Goal: Transaction & Acquisition: Book appointment/travel/reservation

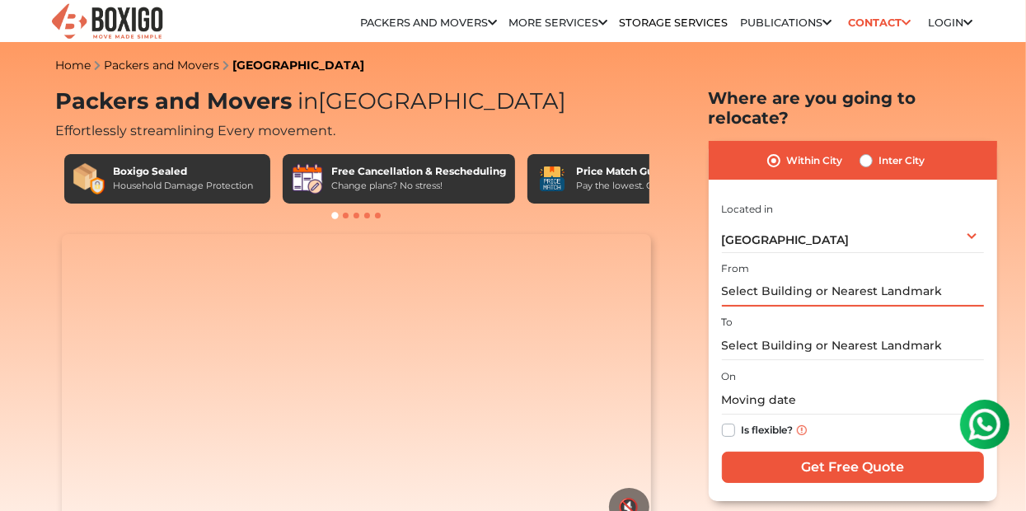
click at [764, 278] on input "text" at bounding box center [853, 292] width 262 height 29
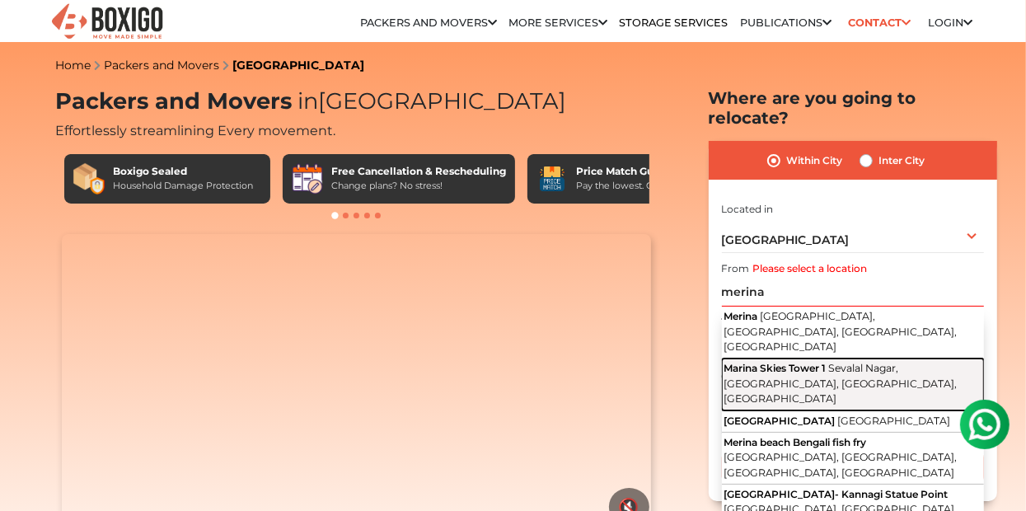
click at [800, 362] on span "Marina Skies Tower 1" at bounding box center [775, 368] width 102 height 12
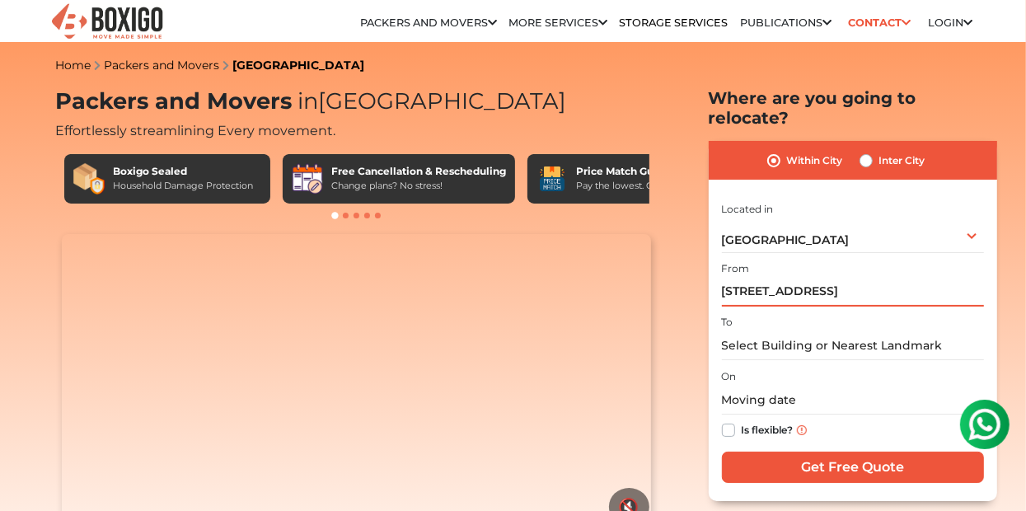
click at [840, 278] on input "[STREET_ADDRESS]" at bounding box center [853, 292] width 262 height 29
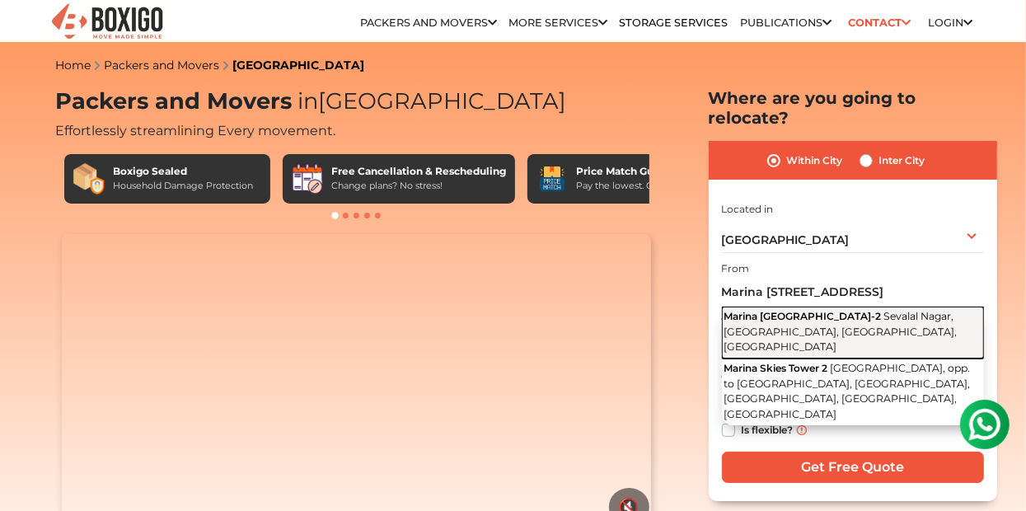
click at [817, 310] on span "Sevalal Nagar, [GEOGRAPHIC_DATA], [GEOGRAPHIC_DATA], [GEOGRAPHIC_DATA]" at bounding box center [840, 331] width 233 height 43
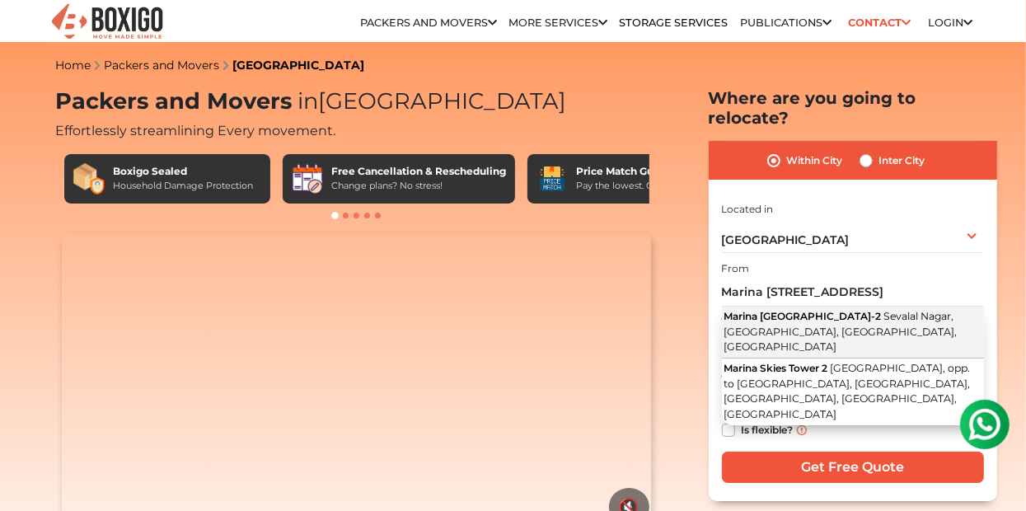
type input "Marina Skies [STREET_ADDRESS]"
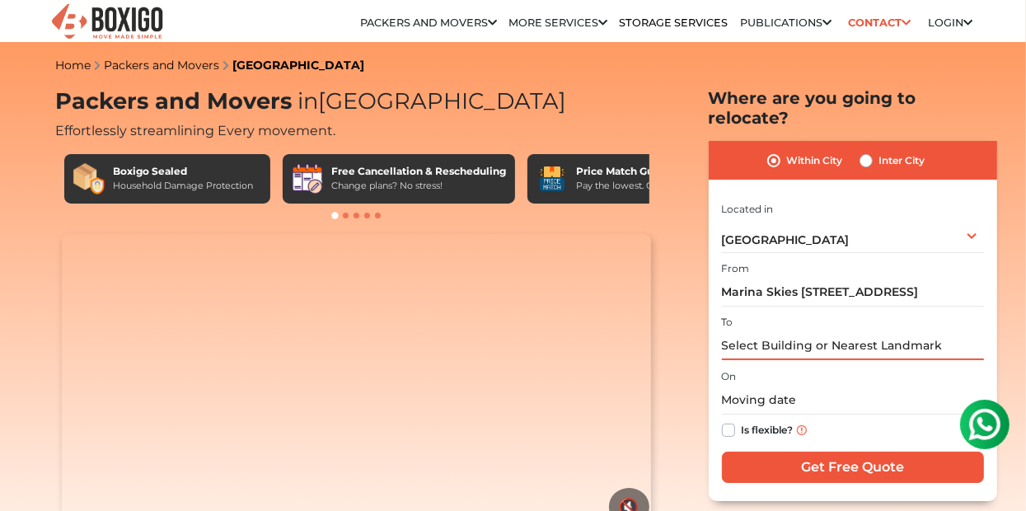
click at [785, 331] on input "text" at bounding box center [853, 345] width 262 height 29
type input "m"
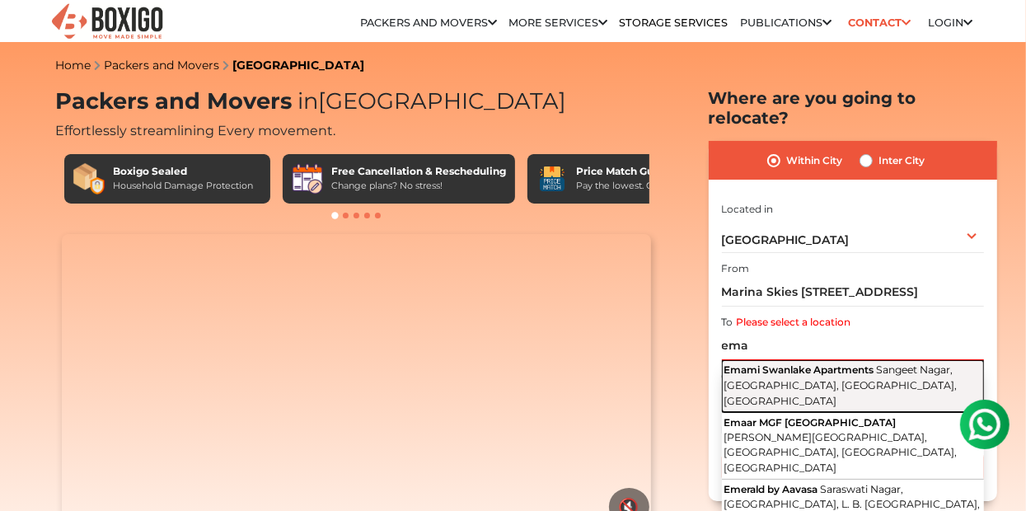
click at [819, 363] on span "Emami Swanlake Apartments" at bounding box center [799, 369] width 150 height 12
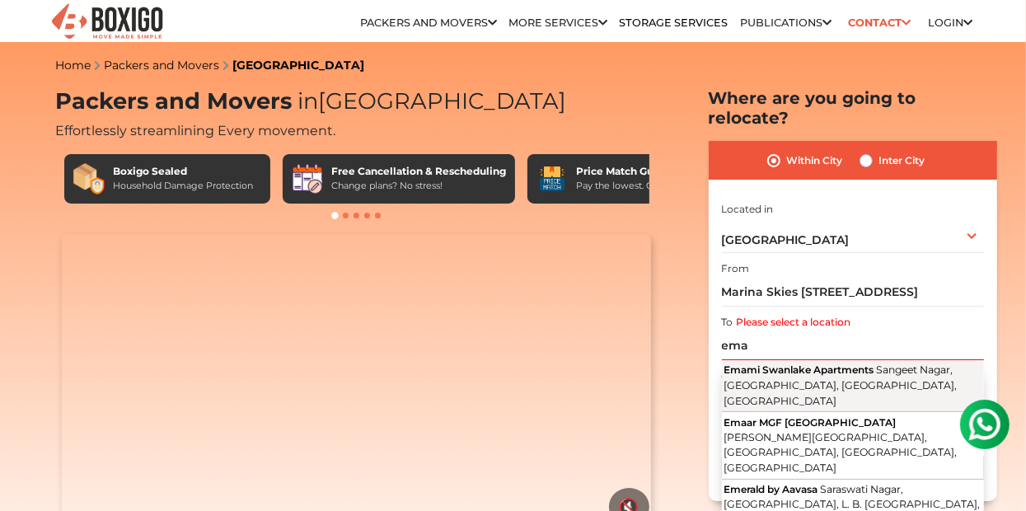
type input "Emami Swanlake Apartments, [GEOGRAPHIC_DATA], [GEOGRAPHIC_DATA], [GEOGRAPHIC_DA…"
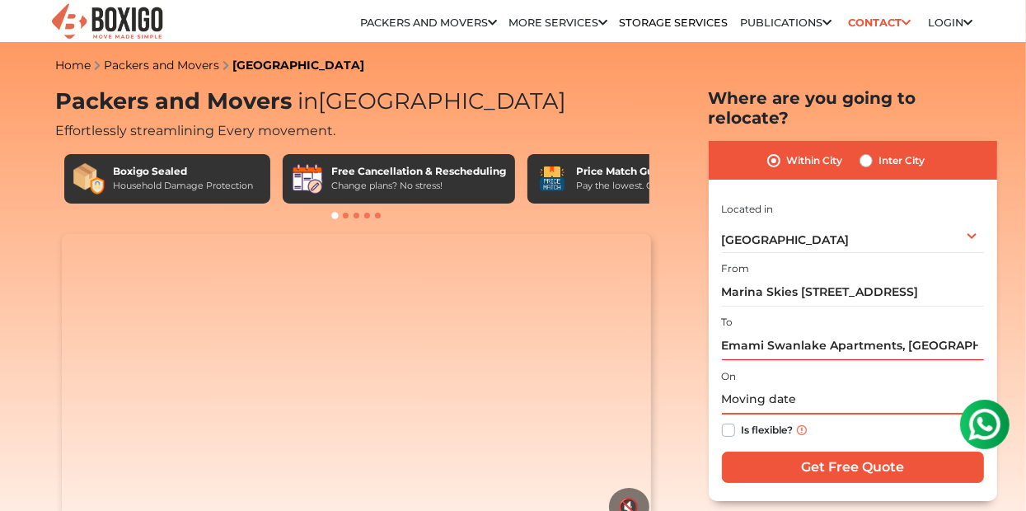
click at [776, 386] on input "text" at bounding box center [853, 400] width 262 height 29
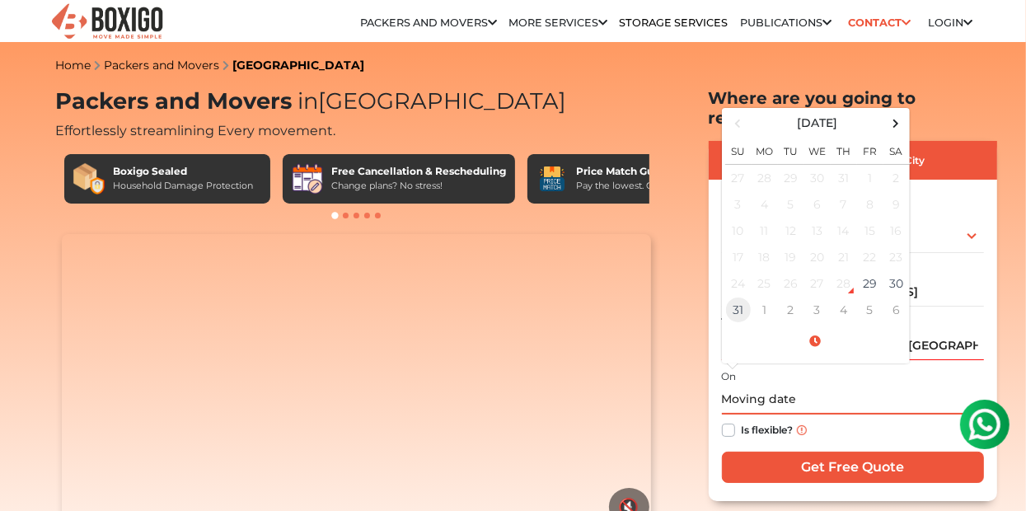
click at [734, 297] on td "31" at bounding box center [738, 310] width 26 height 26
type input "[DATE] 12:00 AM"
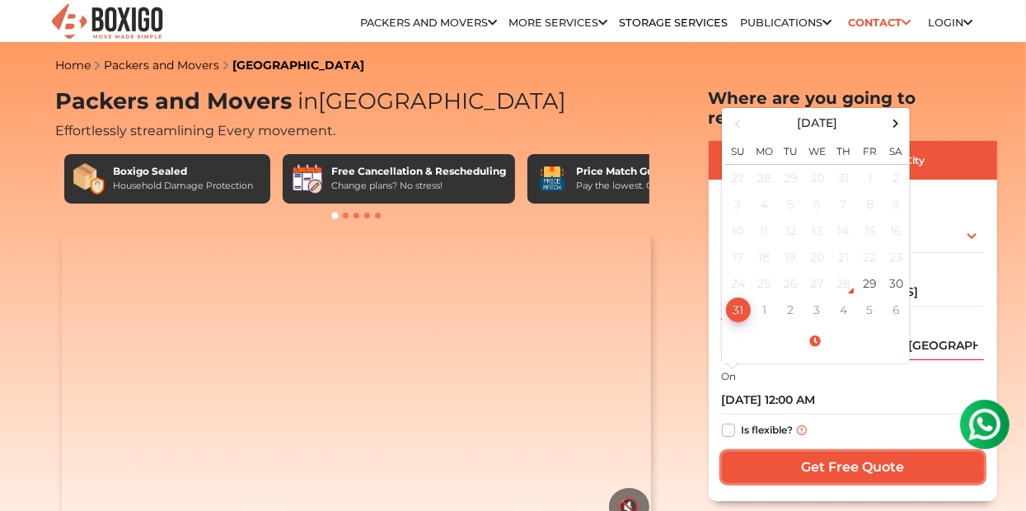
click at [772, 452] on input "Get Free Quote" at bounding box center [853, 467] width 262 height 31
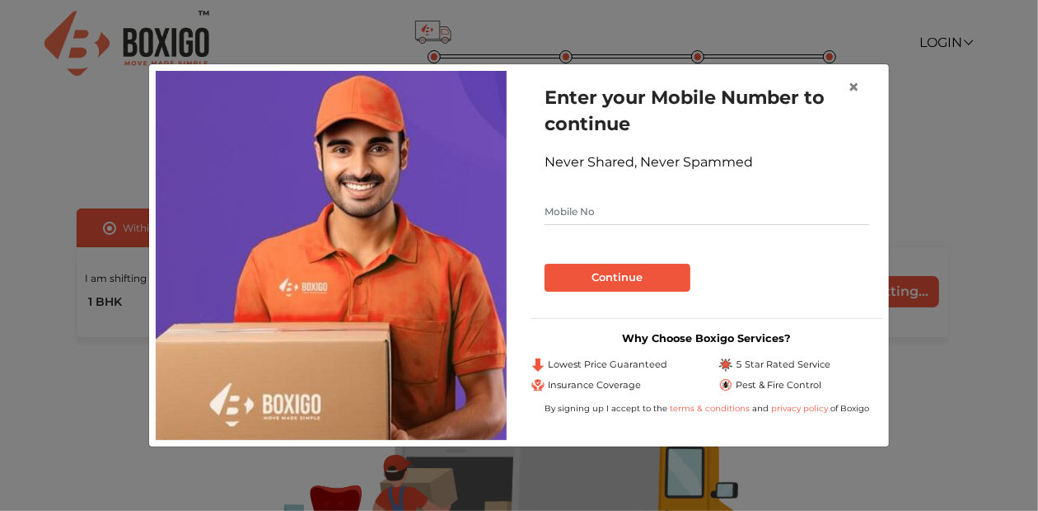
click at [726, 221] on input "text" at bounding box center [707, 212] width 325 height 26
type input "9014304465"
click at [652, 279] on button "Continue" at bounding box center [618, 278] width 146 height 28
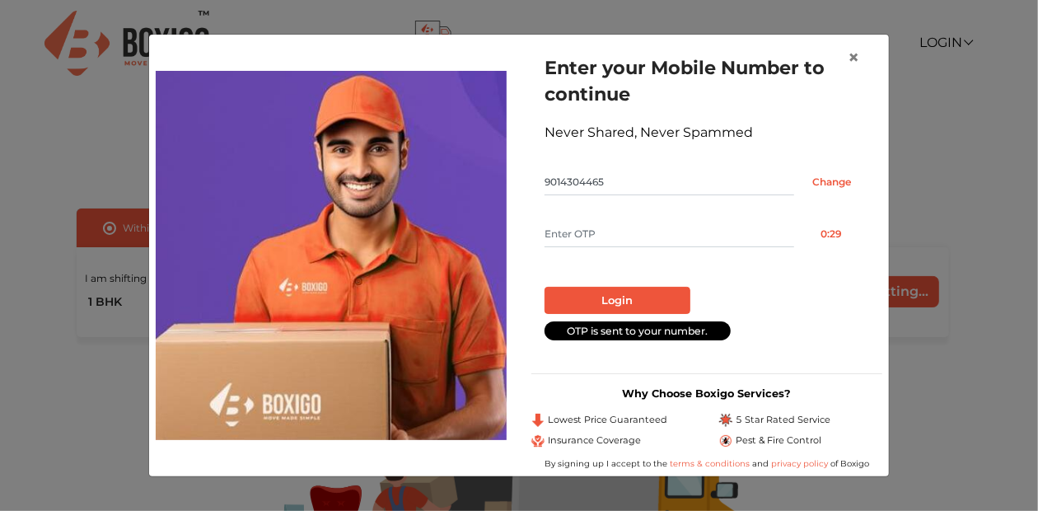
click at [685, 233] on input "text" at bounding box center [670, 234] width 250 height 26
type input "7202"
click at [637, 305] on button "Login" at bounding box center [618, 301] width 146 height 28
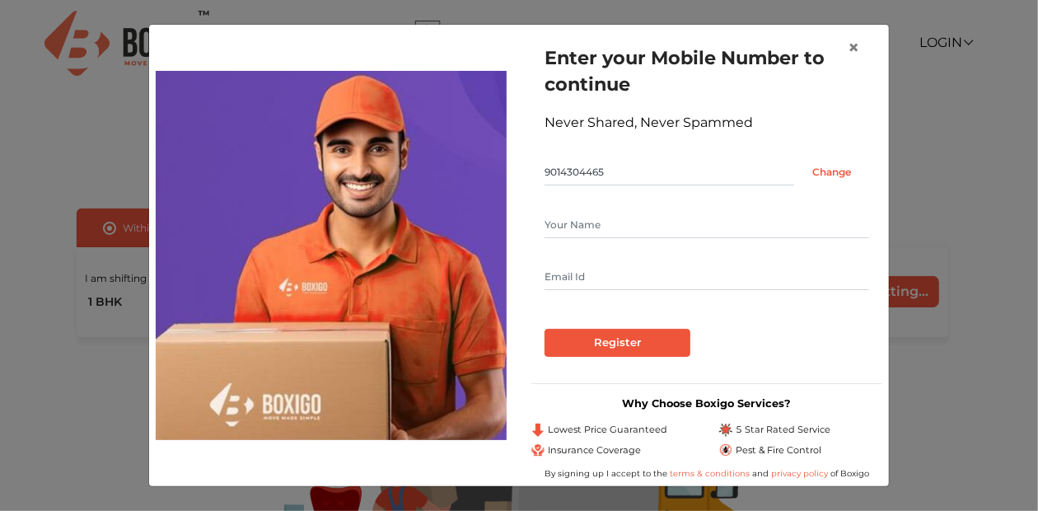
click at [630, 220] on input "text" at bounding box center [707, 225] width 325 height 26
type input "mokka ashok"
type input "ashokmokka@gmail.com"
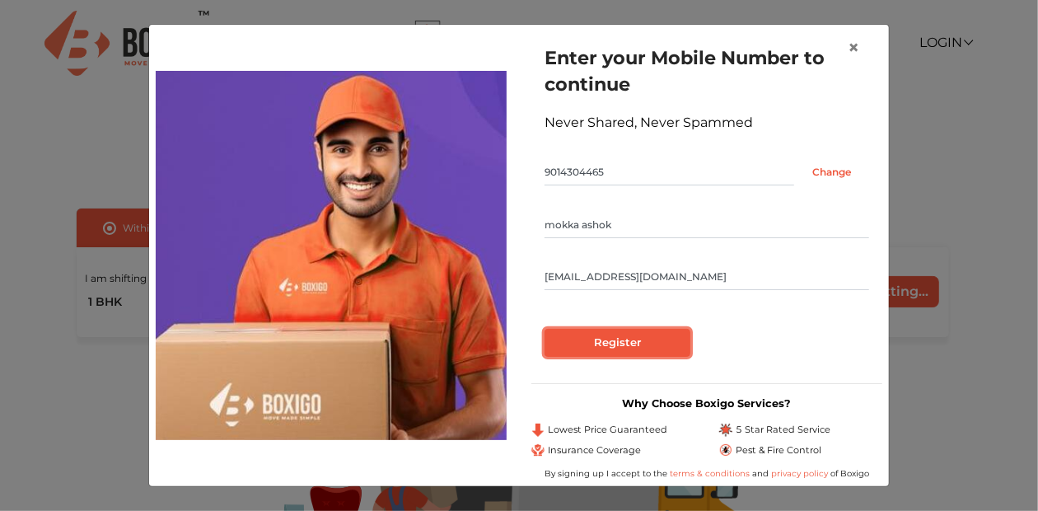
click at [630, 342] on input "Register" at bounding box center [618, 343] width 146 height 28
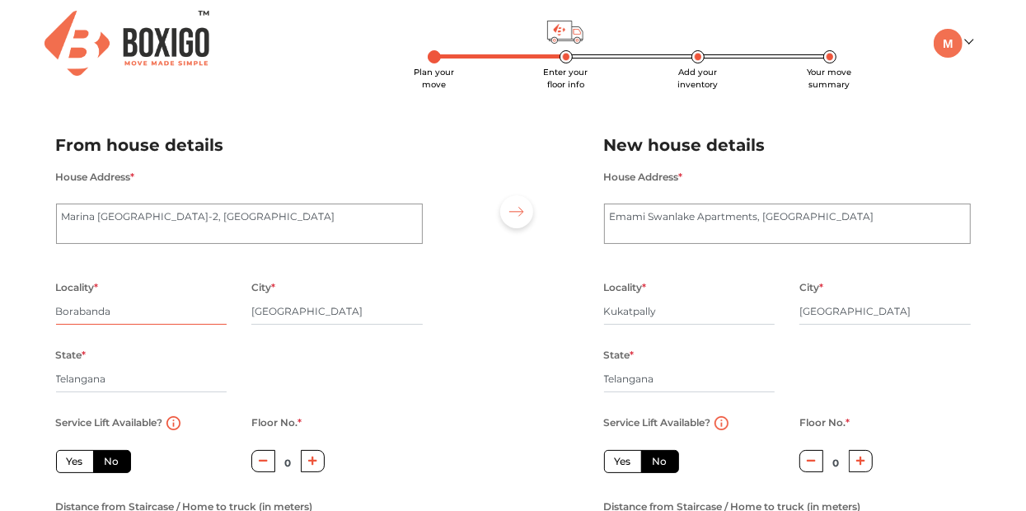
click at [144, 322] on input "Borabanda" at bounding box center [141, 311] width 171 height 26
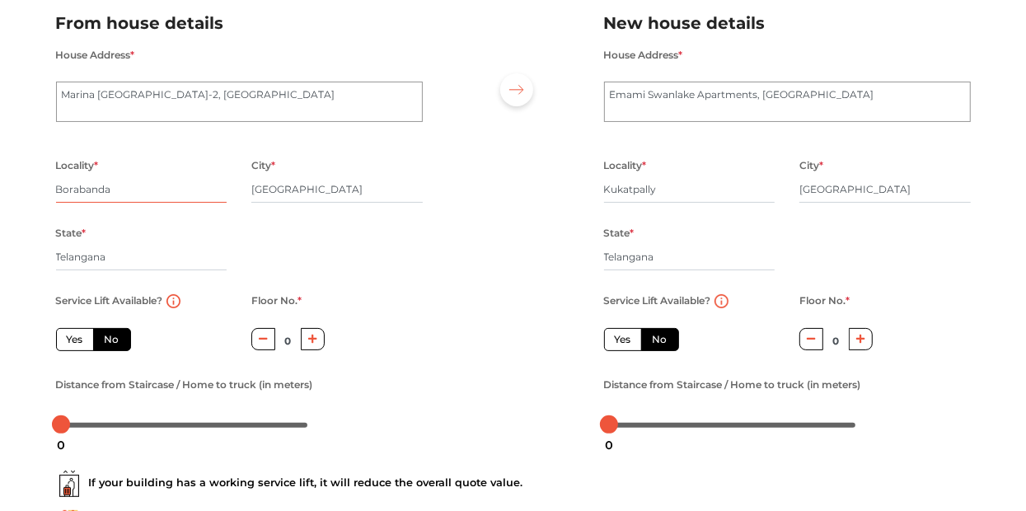
scroll to position [125, 0]
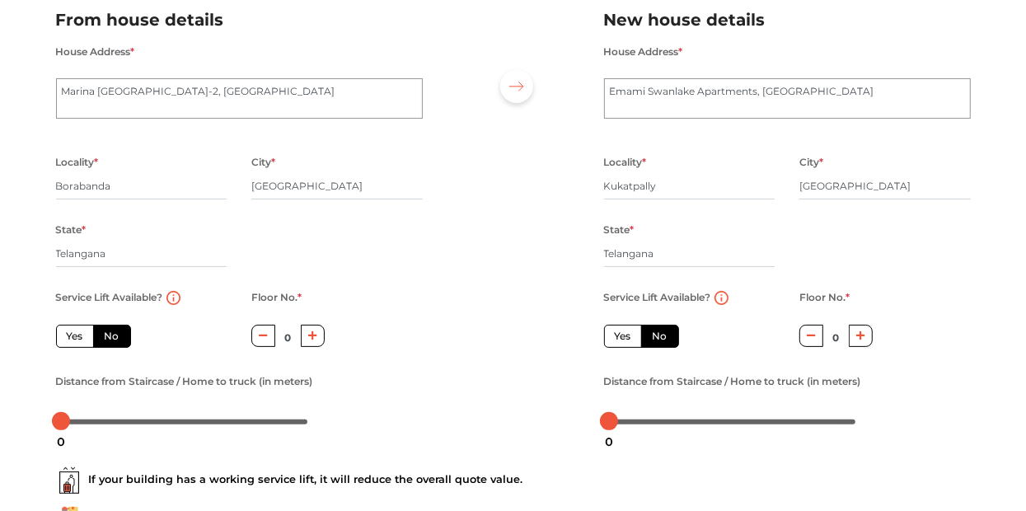
click at [75, 336] on label "Yes" at bounding box center [75, 336] width 38 height 23
click at [75, 336] on input "Yes" at bounding box center [72, 334] width 11 height 11
radio input "true"
click at [630, 335] on label "Yes" at bounding box center [623, 336] width 38 height 23
click at [625, 335] on input "Yes" at bounding box center [620, 334] width 11 height 11
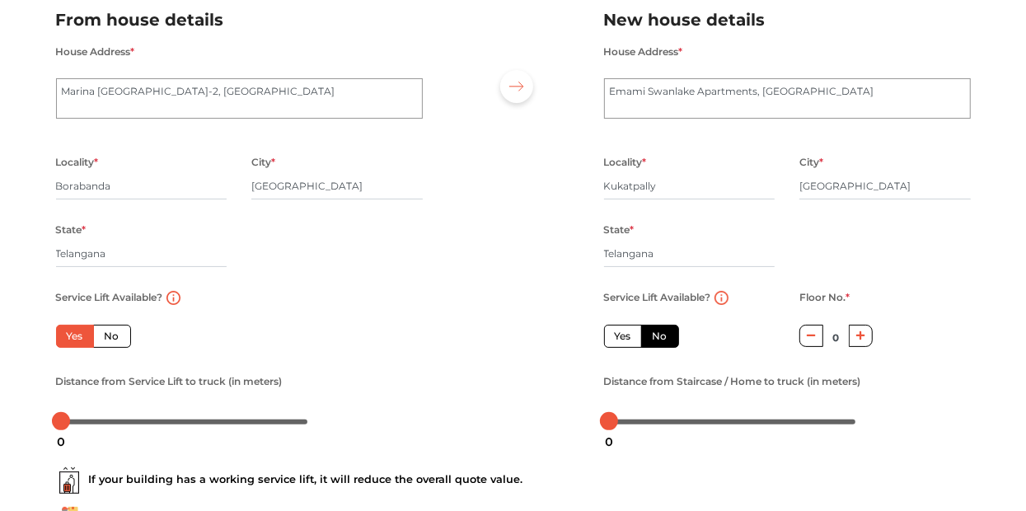
radio input "false"
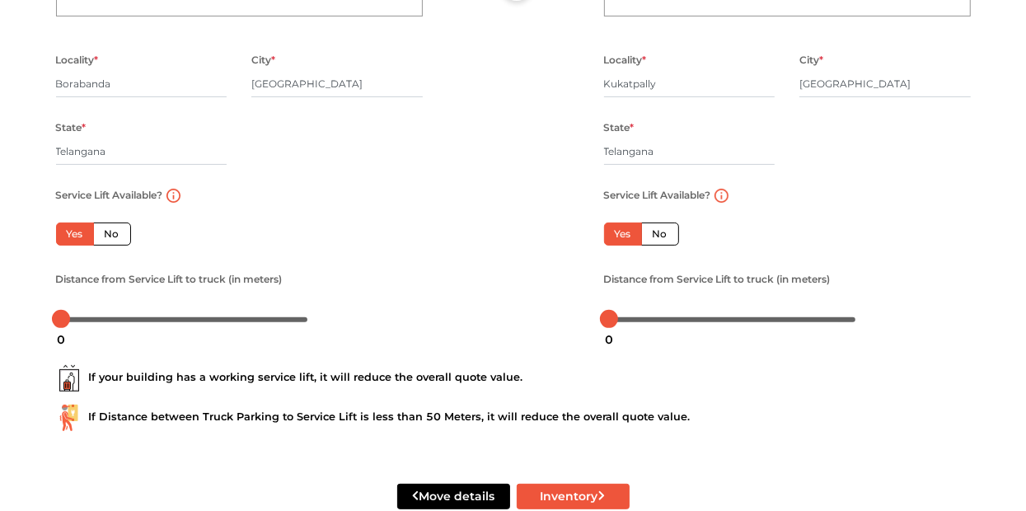
scroll to position [267, 0]
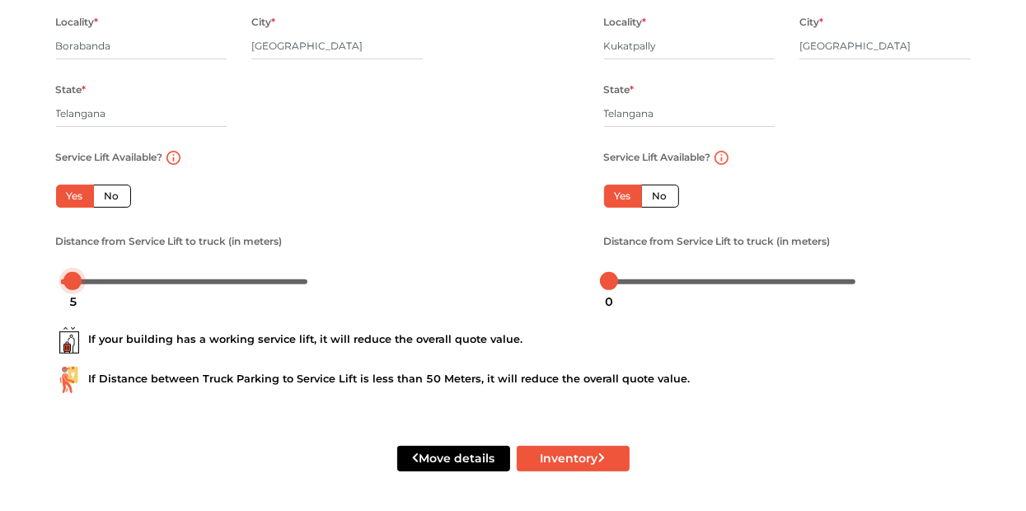
click at [73, 281] on div at bounding box center [184, 281] width 247 height 10
drag, startPoint x: 73, startPoint y: 281, endPoint x: 21, endPoint y: 275, distance: 53.1
click at [21, 275] on div "Plan your move Enter your floor info Add your inventory Your move summary My Mo…" at bounding box center [513, 123] width 1026 height 776
click at [566, 457] on button "Inventory" at bounding box center [573, 459] width 113 height 26
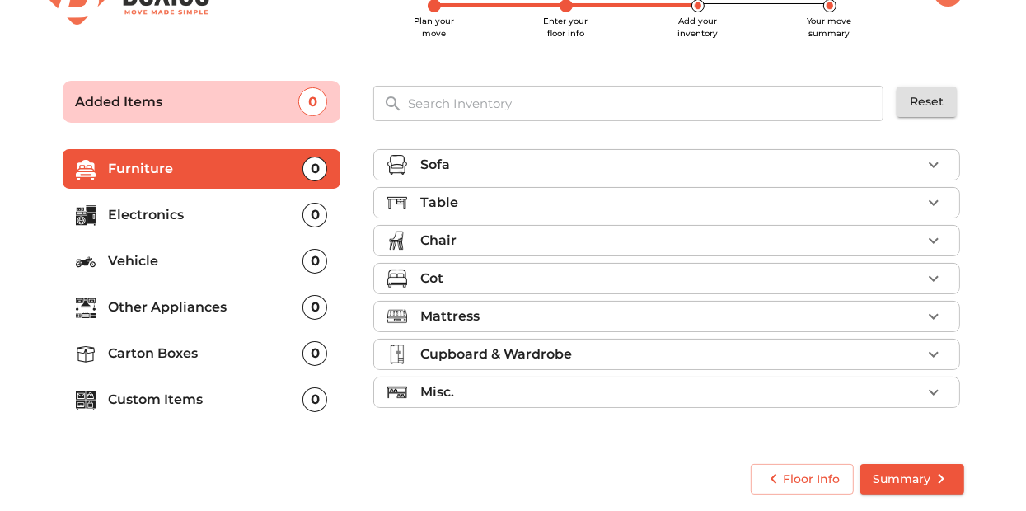
scroll to position [49, 0]
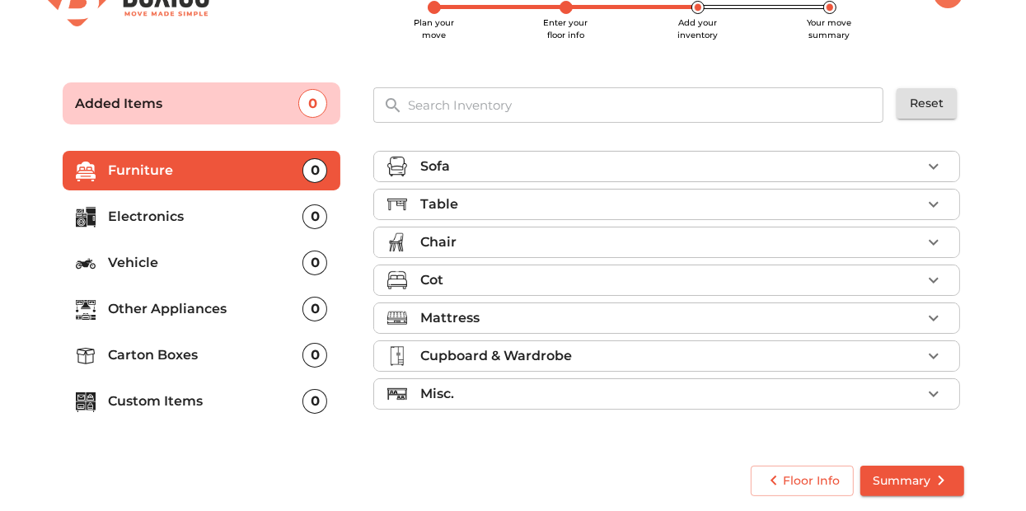
click at [856, 157] on div "Sofa" at bounding box center [670, 167] width 501 height 20
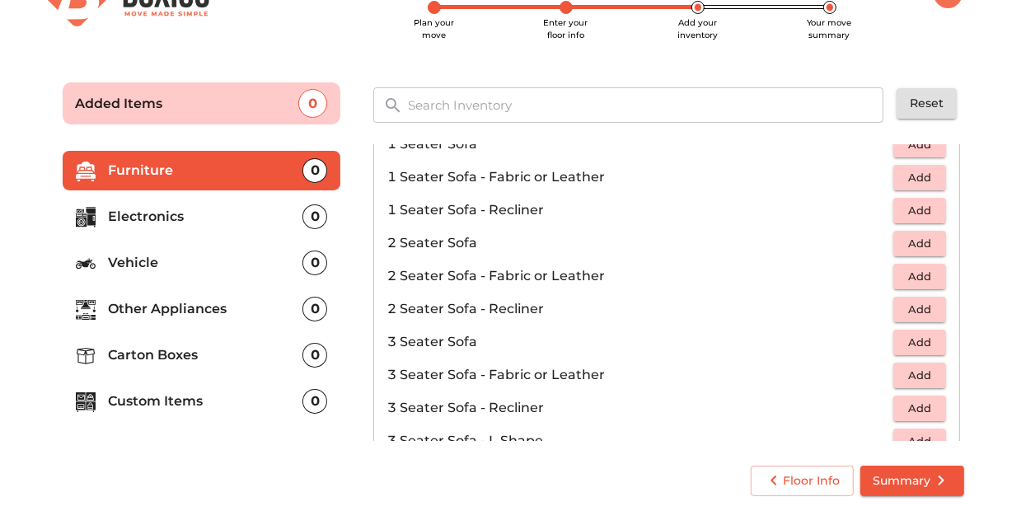
scroll to position [63, 0]
click at [902, 331] on span "Add" at bounding box center [920, 340] width 36 height 19
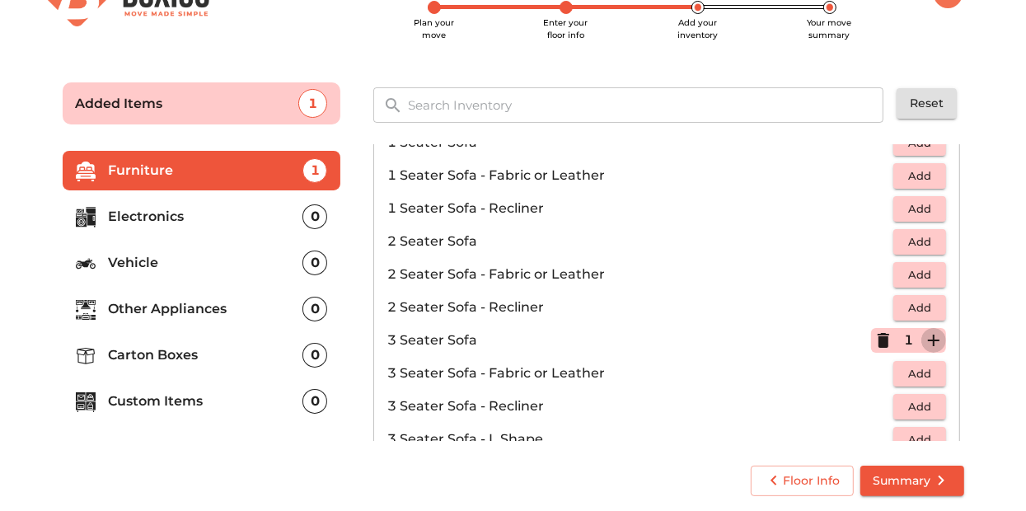
click at [930, 341] on icon "button" at bounding box center [934, 340] width 20 height 20
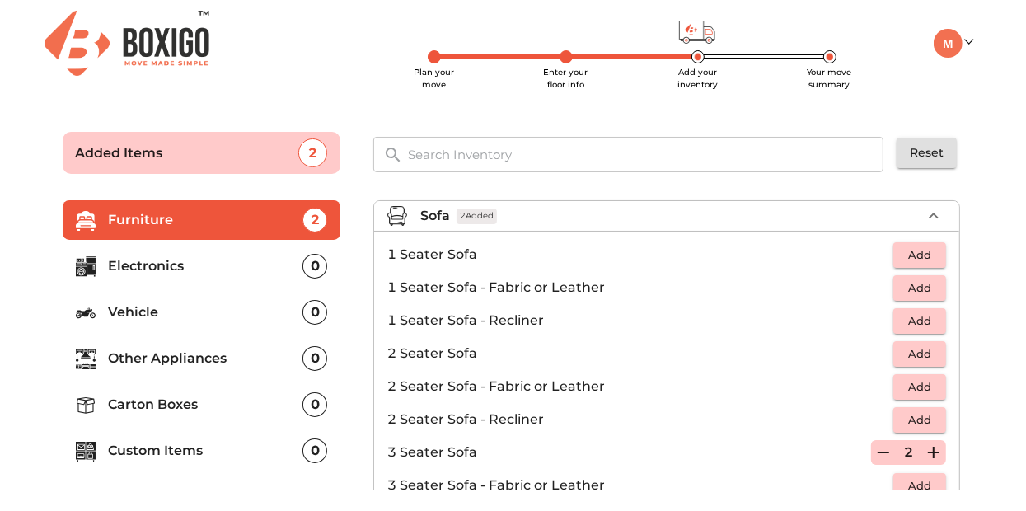
scroll to position [1, 0]
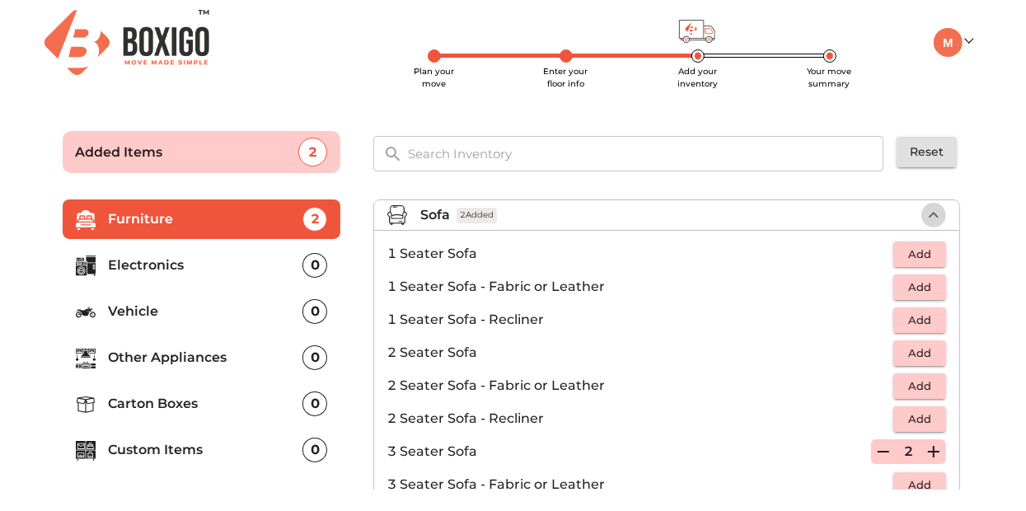
click at [924, 217] on icon "button" at bounding box center [934, 215] width 20 height 20
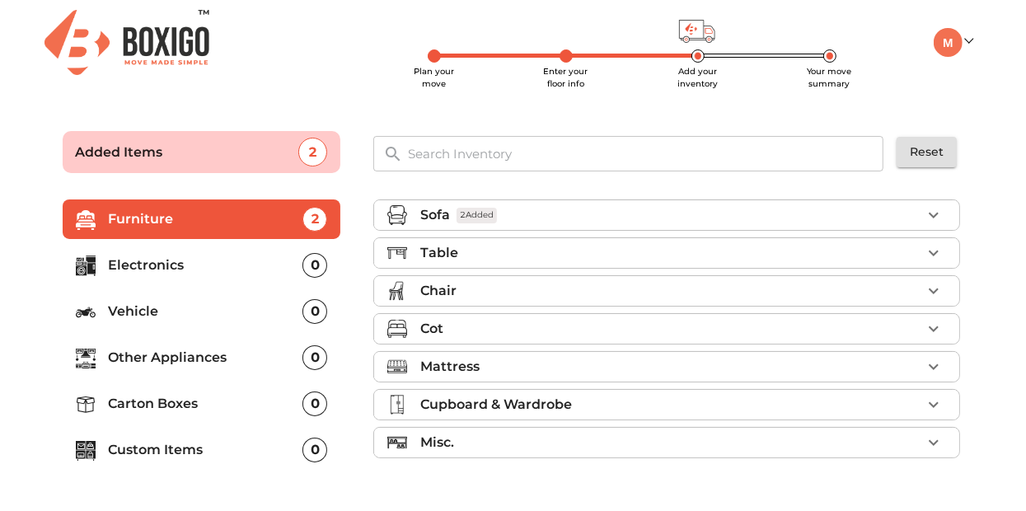
click at [715, 248] on div "Table" at bounding box center [670, 253] width 501 height 20
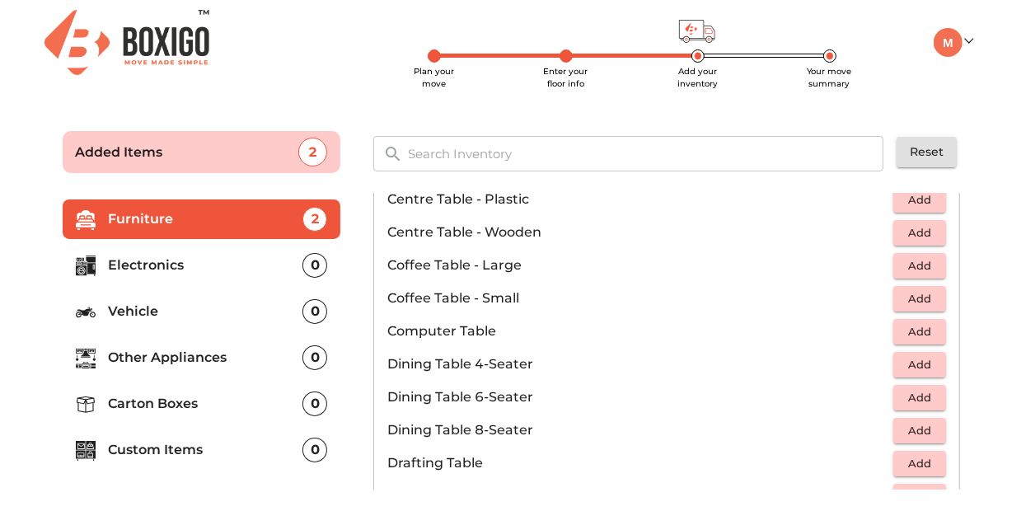
scroll to position [190, 0]
click at [910, 302] on span "Add" at bounding box center [920, 300] width 36 height 19
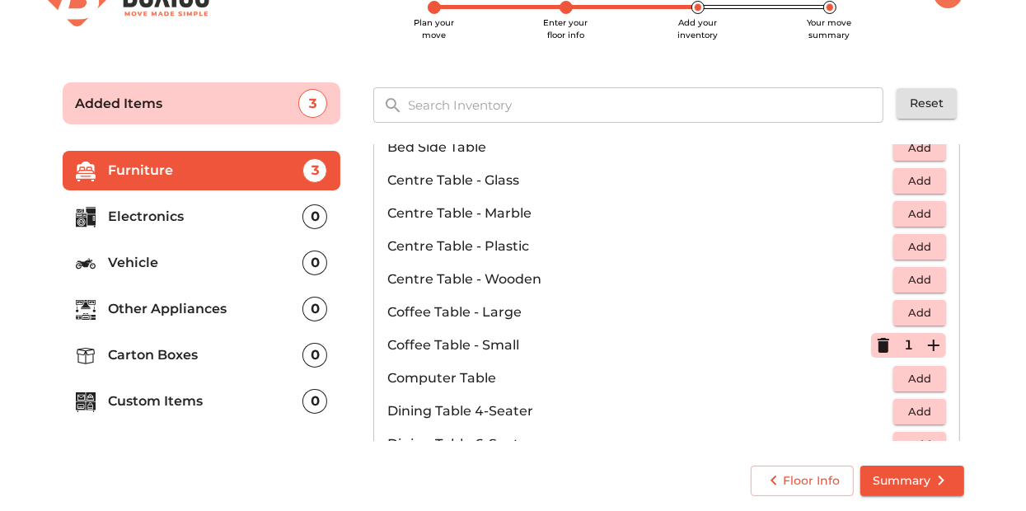
scroll to position [0, 0]
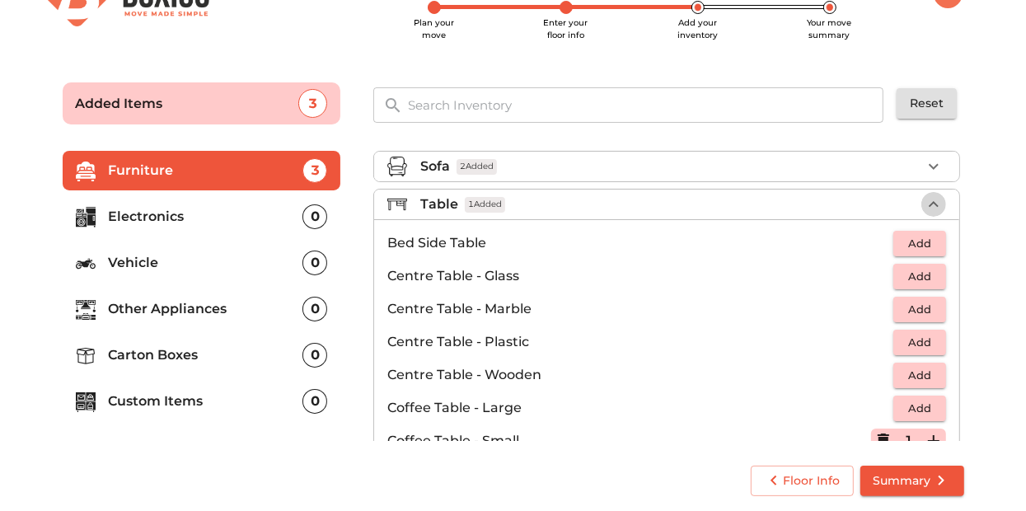
click at [929, 203] on icon "button" at bounding box center [934, 204] width 10 height 6
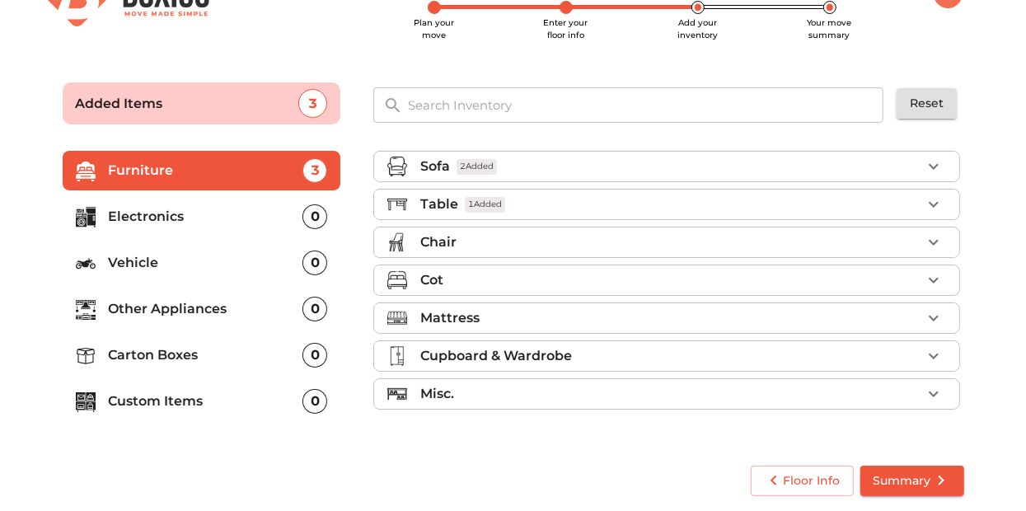
click at [804, 242] on div "Chair" at bounding box center [670, 242] width 501 height 20
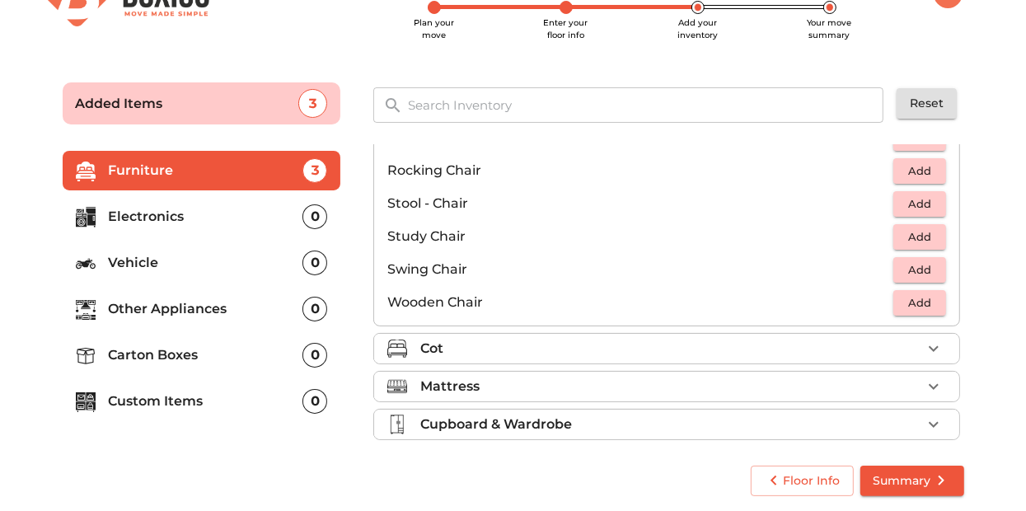
scroll to position [639, 0]
click at [550, 358] on div "Cot" at bounding box center [666, 347] width 587 height 31
click at [555, 350] on div "Cot" at bounding box center [670, 348] width 501 height 20
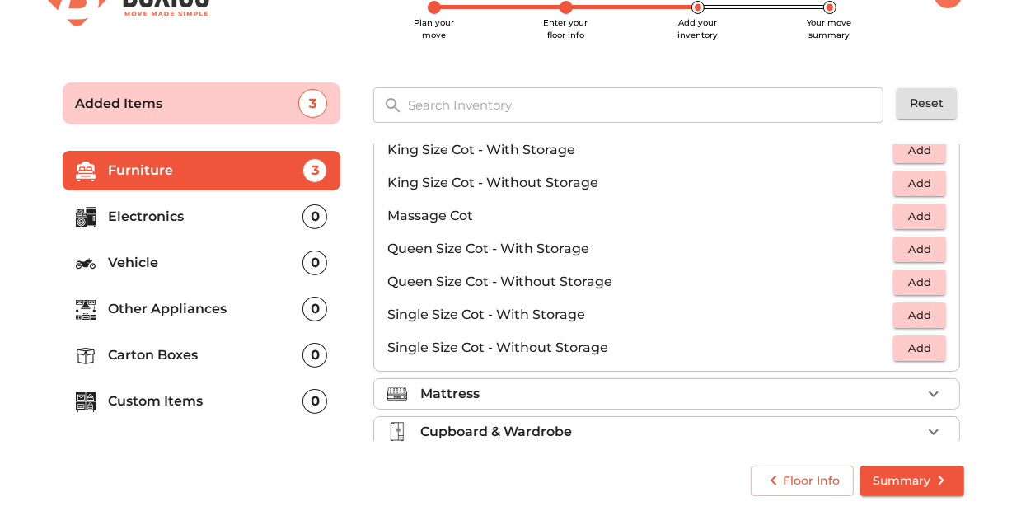
scroll to position [460, 0]
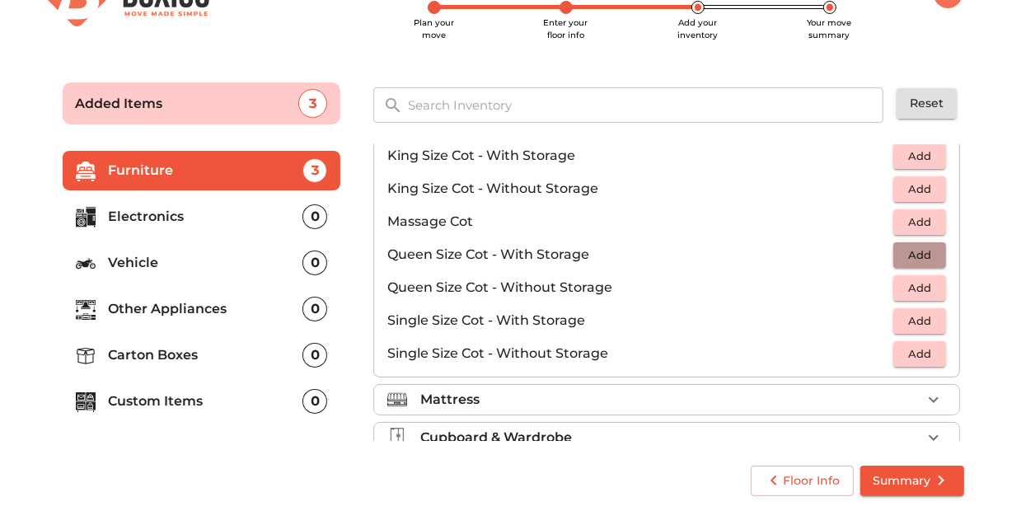
click at [902, 257] on span "Add" at bounding box center [920, 255] width 36 height 19
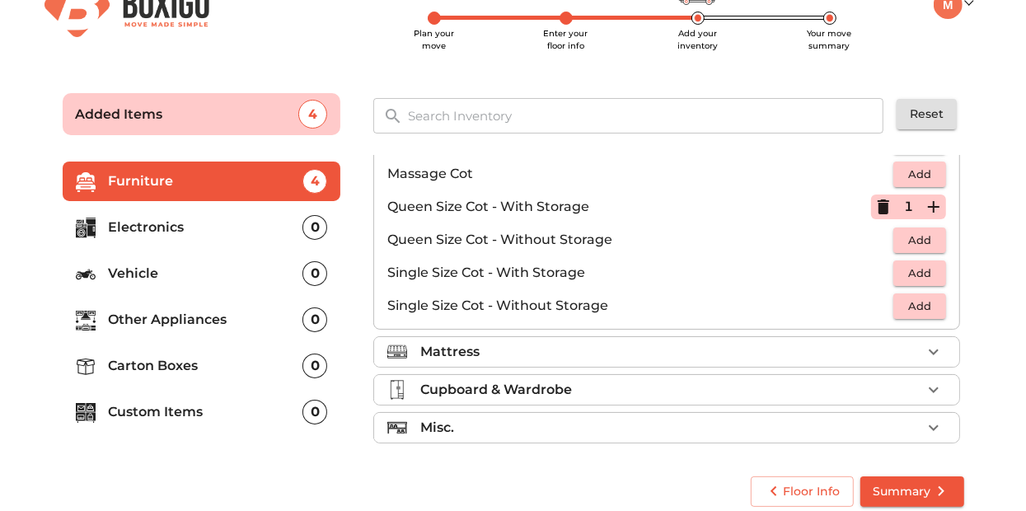
scroll to position [40, 0]
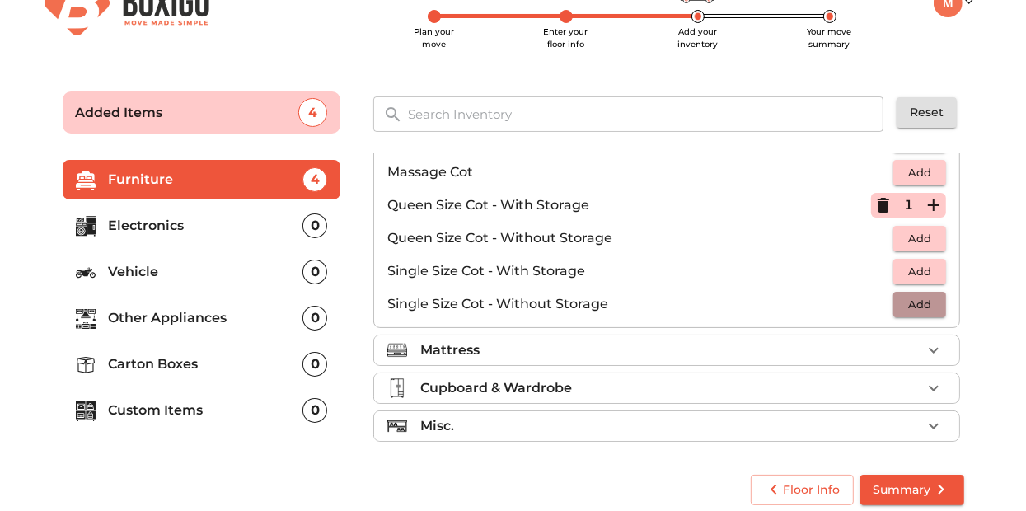
click at [902, 300] on span "Add" at bounding box center [920, 304] width 36 height 19
click at [934, 302] on icon "button" at bounding box center [934, 304] width 20 height 20
click at [913, 342] on div "Mattress" at bounding box center [670, 350] width 501 height 20
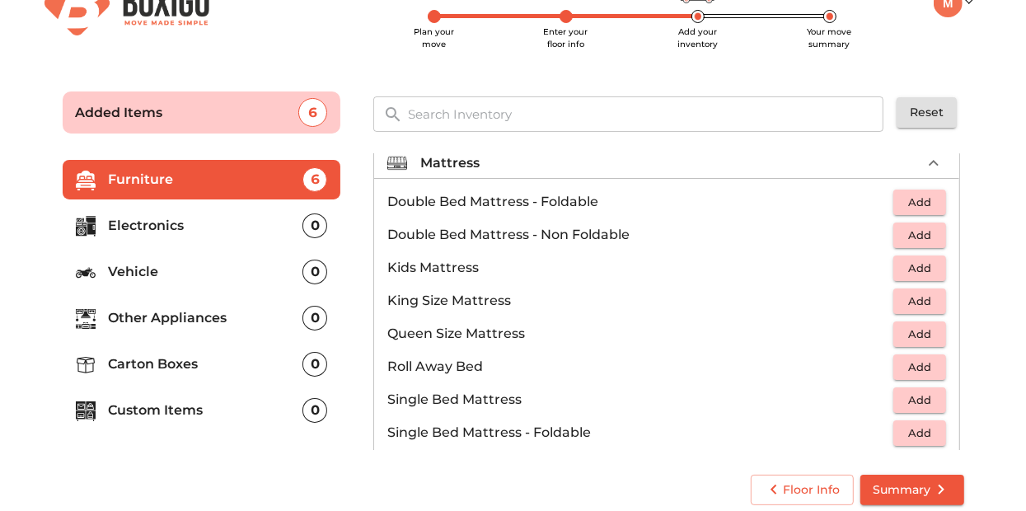
scroll to position [150, 0]
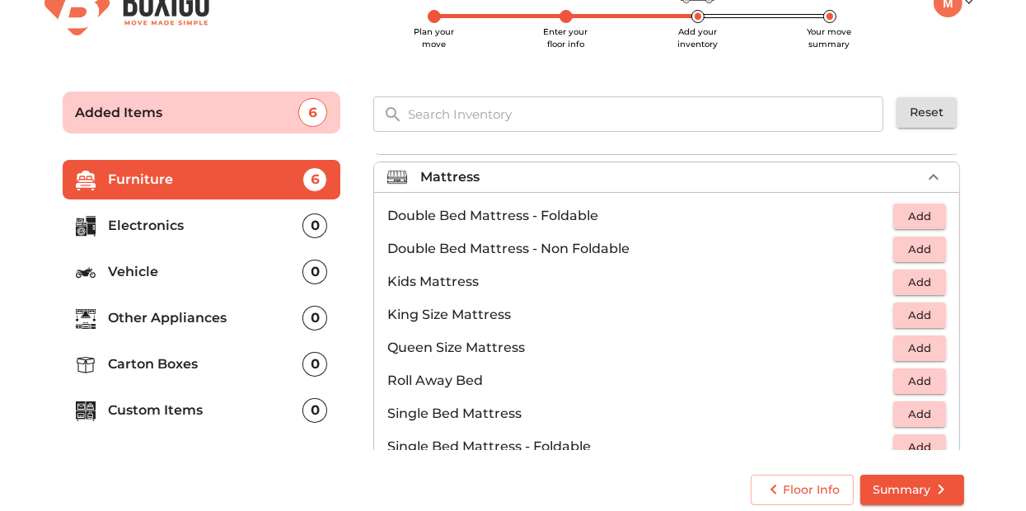
click at [902, 247] on span "Add" at bounding box center [920, 249] width 36 height 19
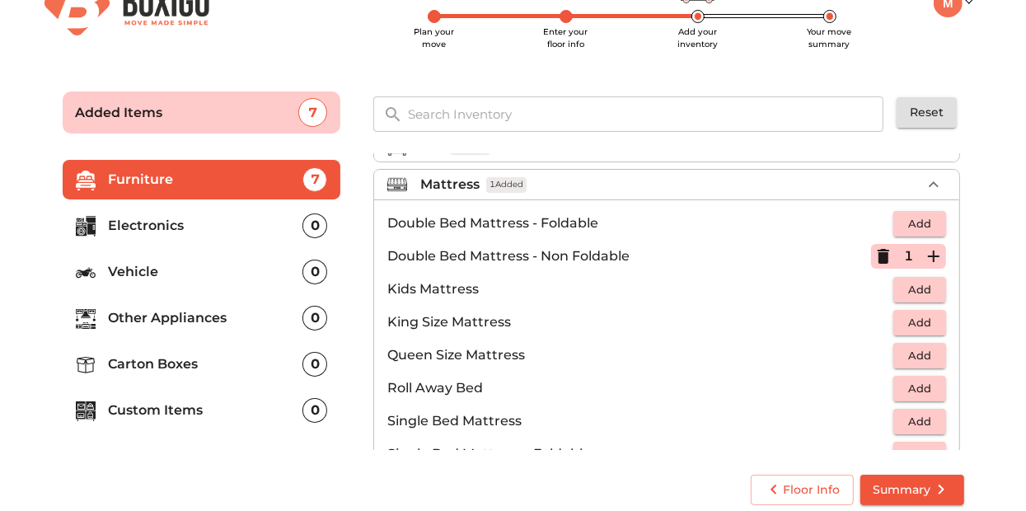
scroll to position [141, 0]
click at [878, 254] on icon "button" at bounding box center [884, 258] width 12 height 15
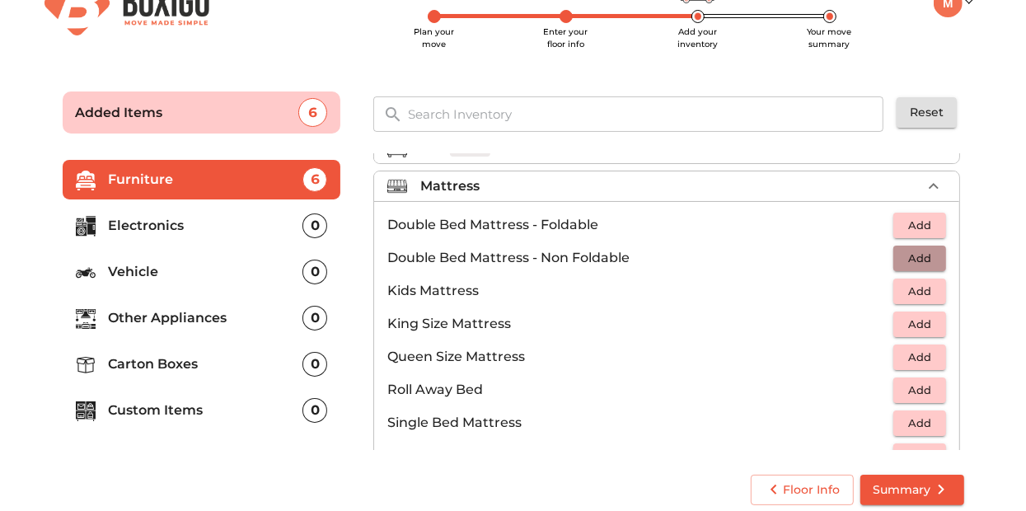
click at [906, 255] on span "Add" at bounding box center [920, 258] width 36 height 19
click at [873, 256] on icon "button" at bounding box center [883, 258] width 20 height 20
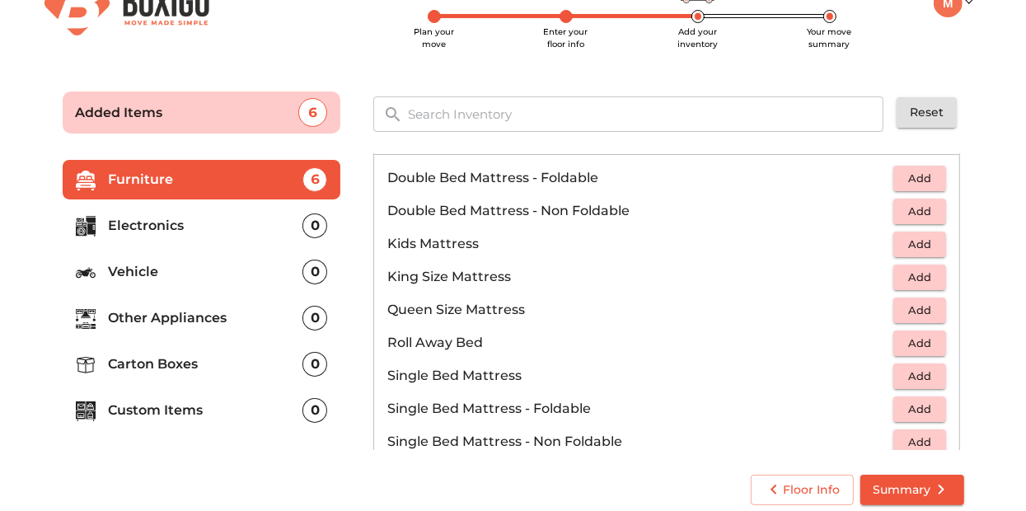
scroll to position [194, 0]
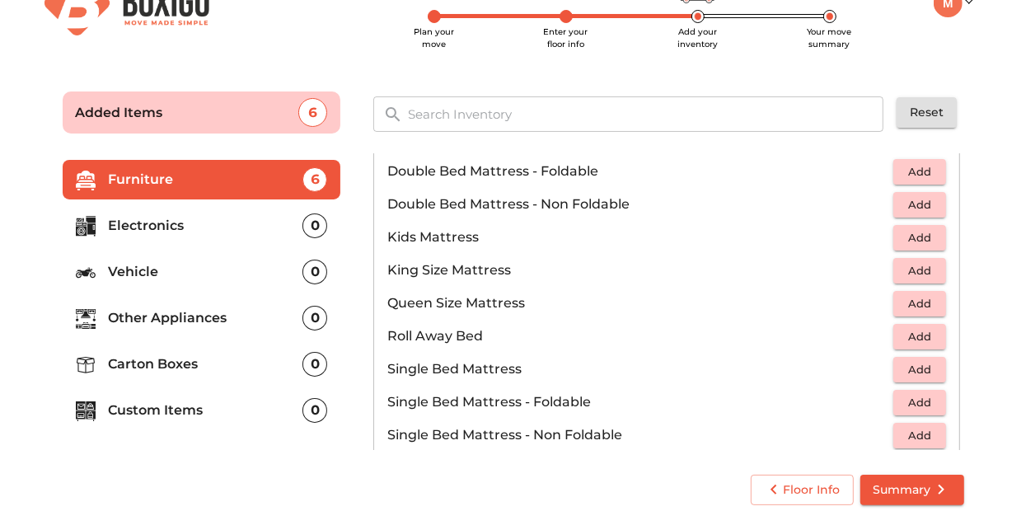
click at [893, 296] on button "Add" at bounding box center [919, 304] width 53 height 26
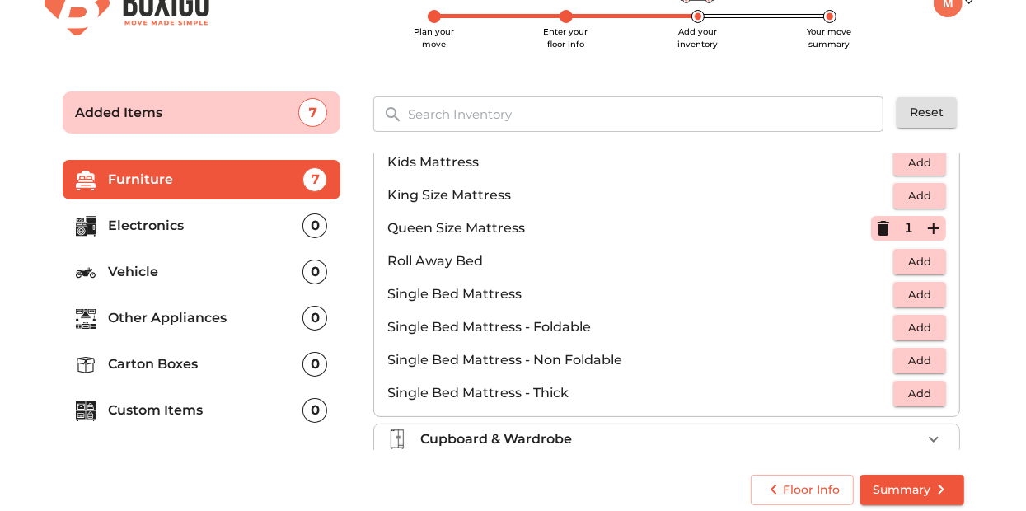
scroll to position [271, 0]
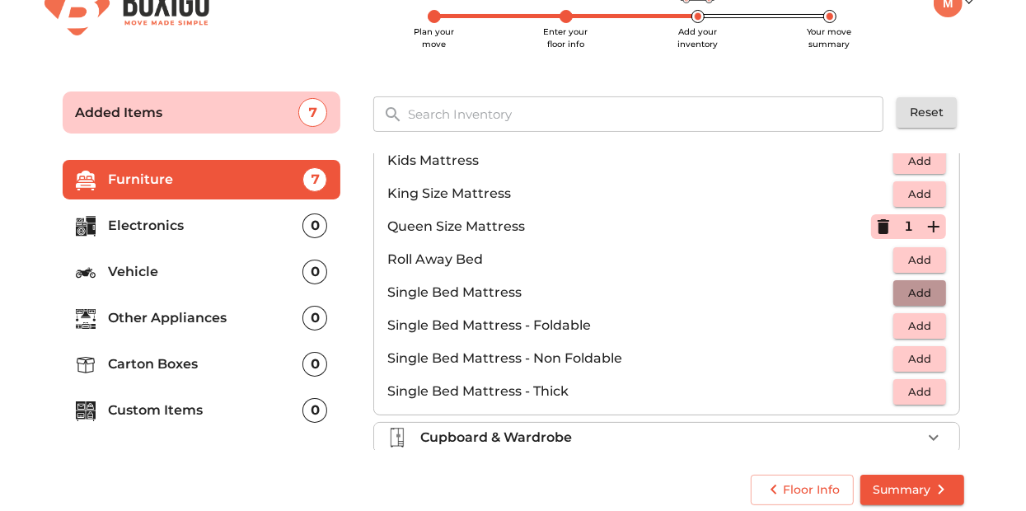
click at [893, 283] on button "Add" at bounding box center [919, 293] width 53 height 26
click at [924, 288] on icon "button" at bounding box center [934, 293] width 20 height 20
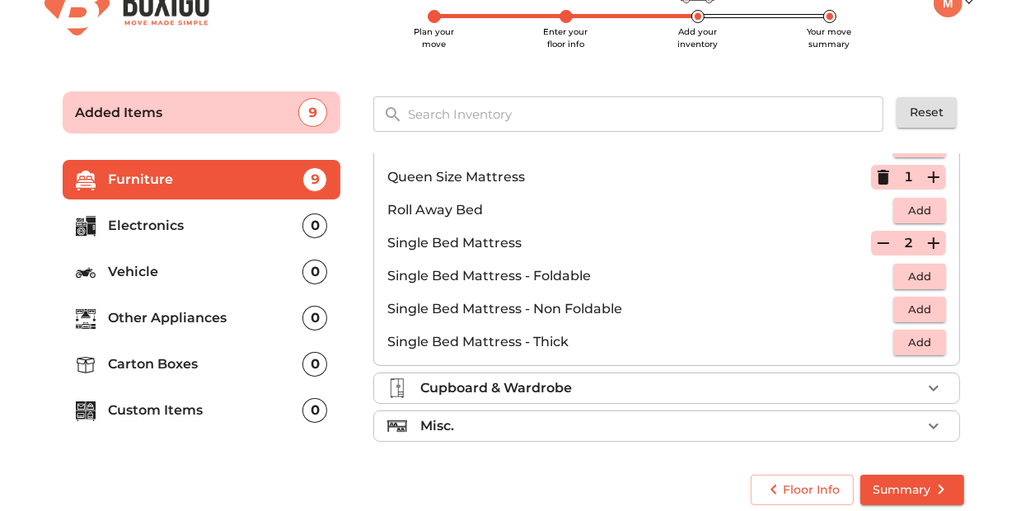
scroll to position [49, 0]
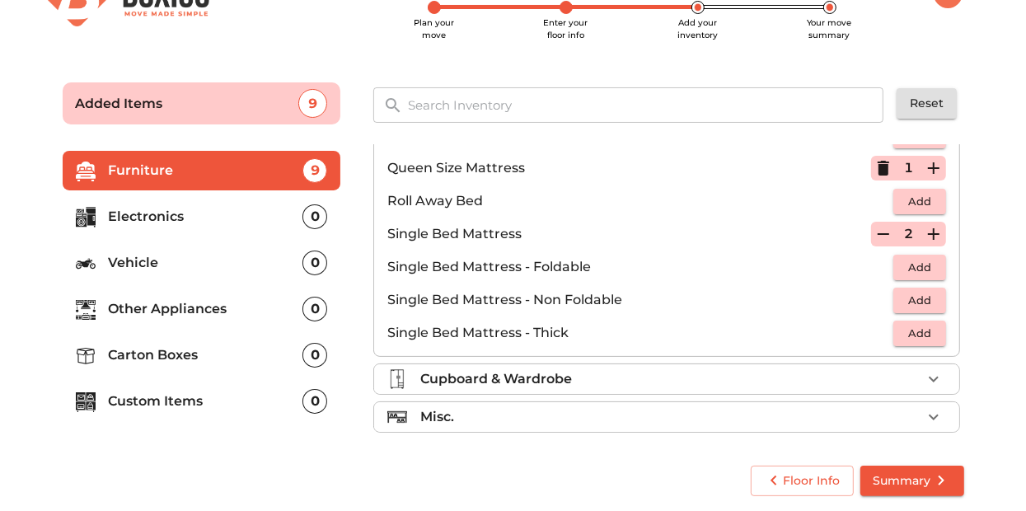
click at [625, 427] on ul "Sofa 2 Added Table 1 Added Chair Cot 3 Added Mattress 3 Added Double Bed Mattre…" at bounding box center [666, 135] width 587 height 622
click at [630, 419] on div "Misc." at bounding box center [670, 417] width 501 height 20
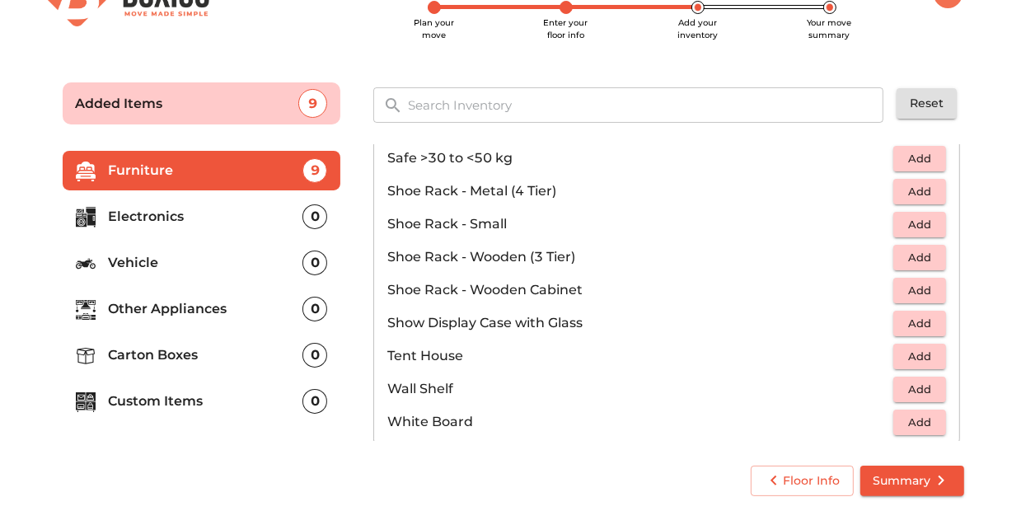
scroll to position [869, 0]
click at [912, 257] on span "Add" at bounding box center [920, 256] width 36 height 19
click at [873, 246] on icon "button" at bounding box center [883, 256] width 20 height 20
click at [902, 281] on span "Add" at bounding box center [920, 289] width 36 height 19
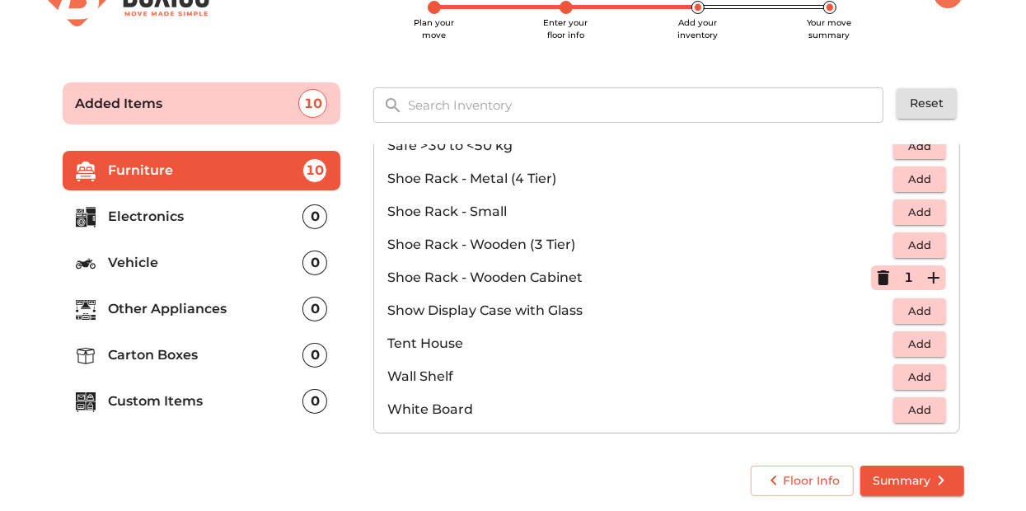
click at [236, 213] on p "Electronics" at bounding box center [206, 217] width 194 height 20
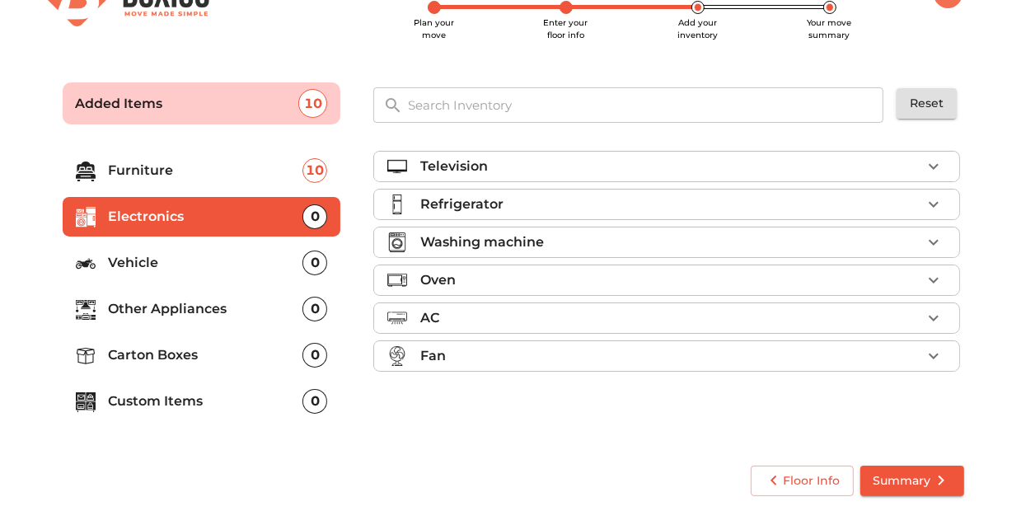
scroll to position [0, 0]
click at [899, 162] on div "Television" at bounding box center [670, 167] width 501 height 20
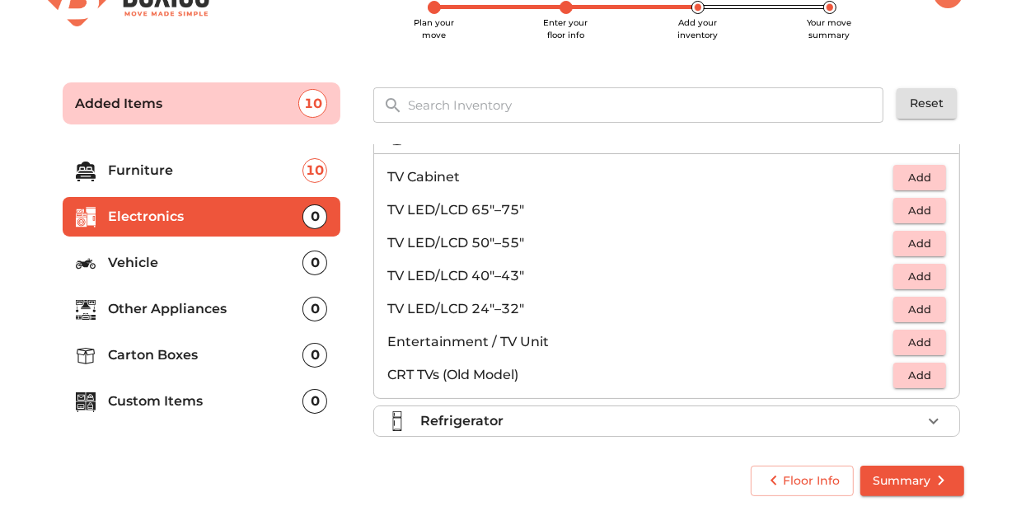
scroll to position [30, 0]
click at [902, 266] on span "Add" at bounding box center [920, 274] width 36 height 19
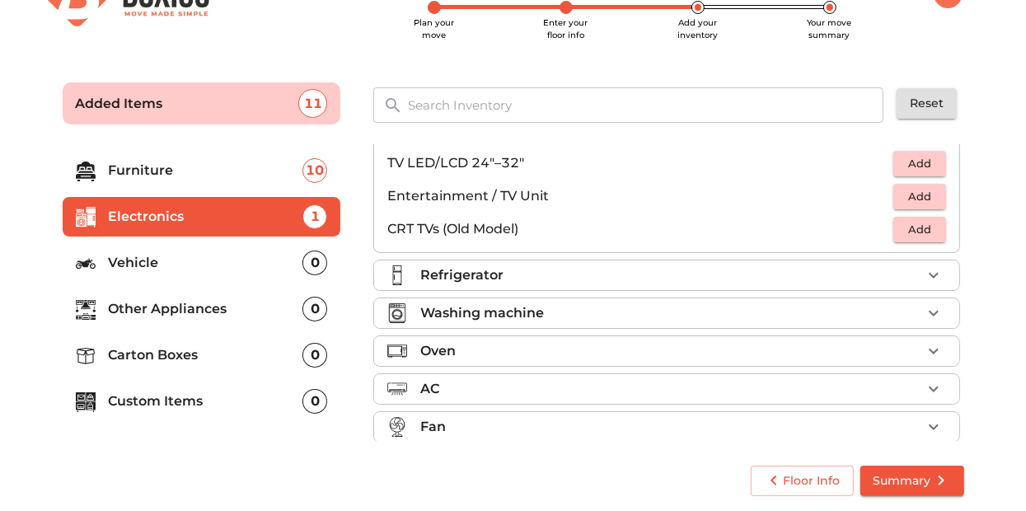
scroll to position [174, 0]
click at [619, 274] on div "Refrigerator" at bounding box center [670, 275] width 501 height 20
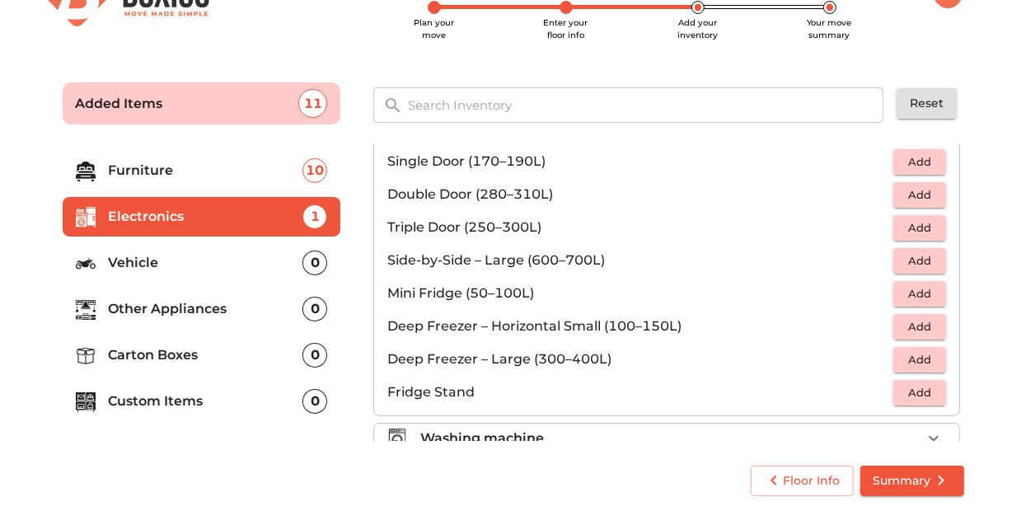
scroll to position [87, 0]
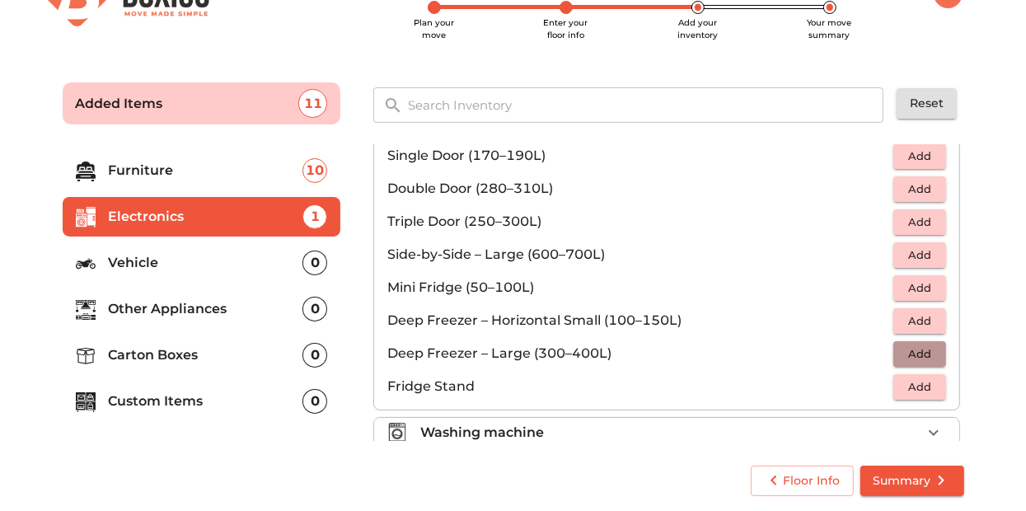
click at [904, 353] on span "Add" at bounding box center [920, 353] width 36 height 19
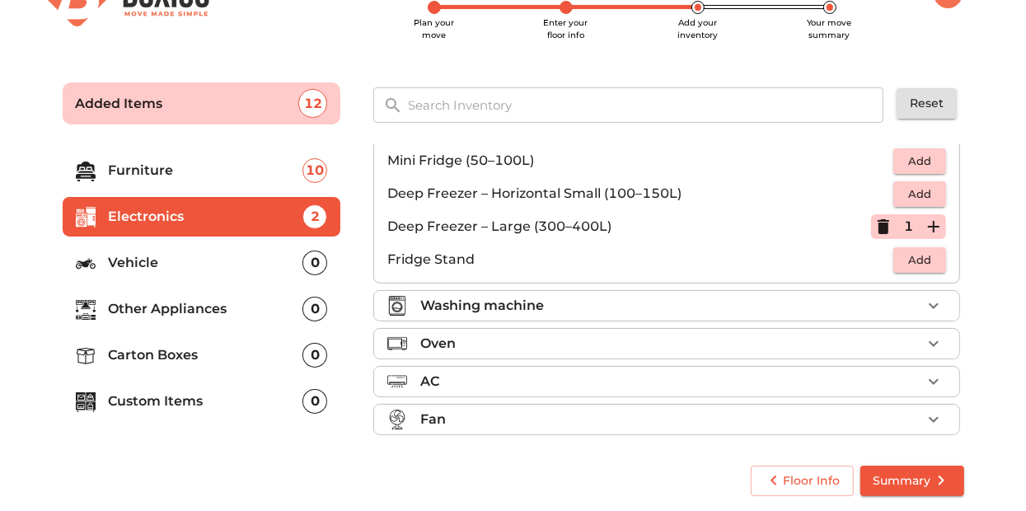
scroll to position [218, 0]
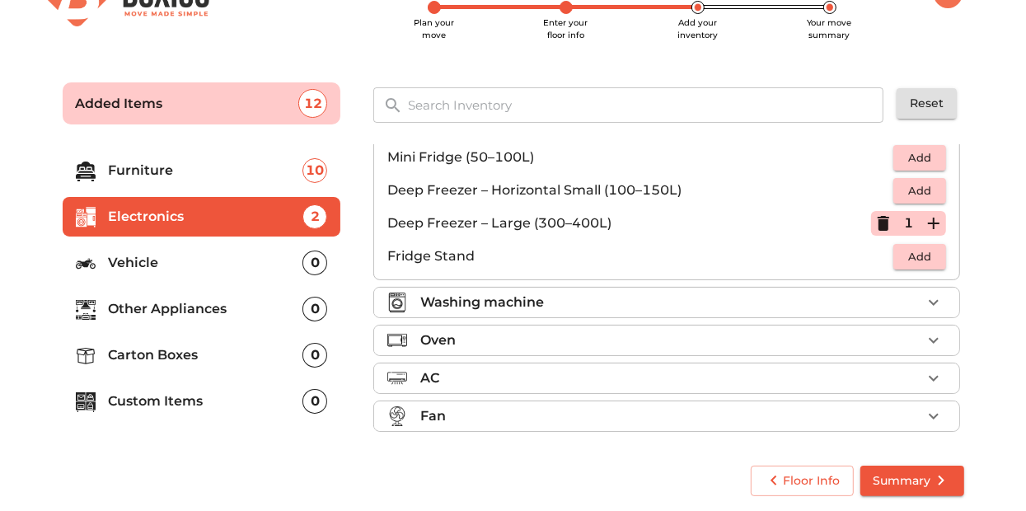
click at [775, 301] on div "Washing machine" at bounding box center [670, 303] width 501 height 20
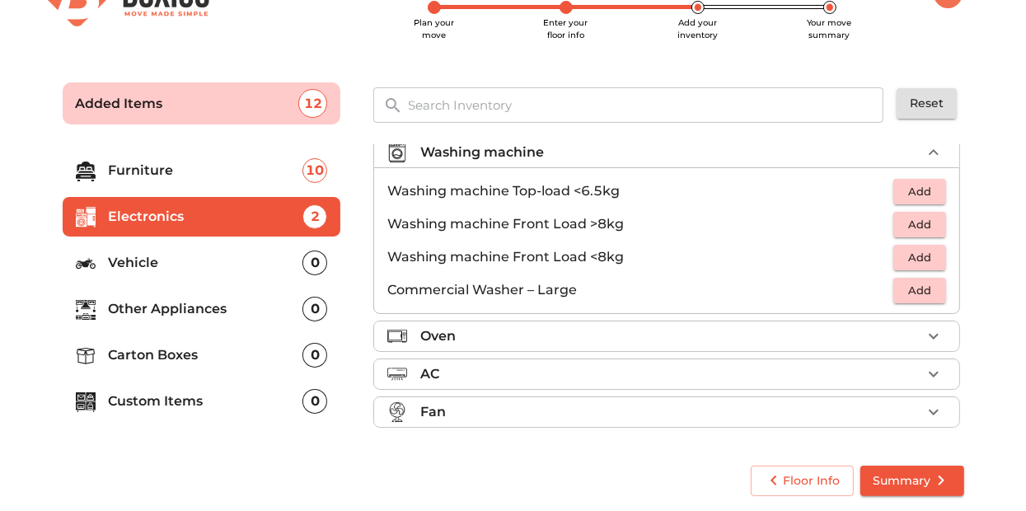
scroll to position [75, 0]
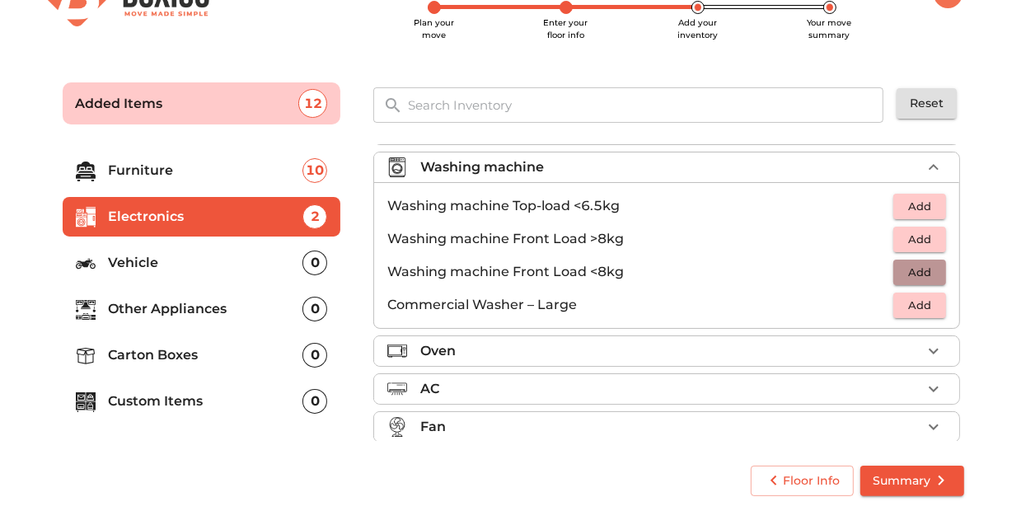
click at [902, 278] on span "Add" at bounding box center [920, 272] width 36 height 19
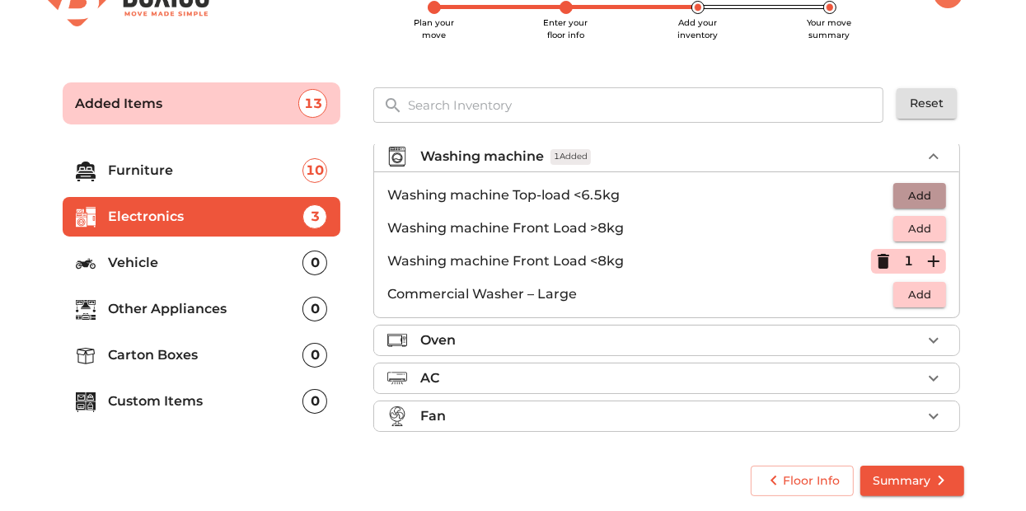
click at [904, 183] on button "Add" at bounding box center [919, 196] width 53 height 26
click at [873, 254] on icon "button" at bounding box center [883, 261] width 20 height 20
click at [691, 340] on div "Oven" at bounding box center [670, 340] width 501 height 20
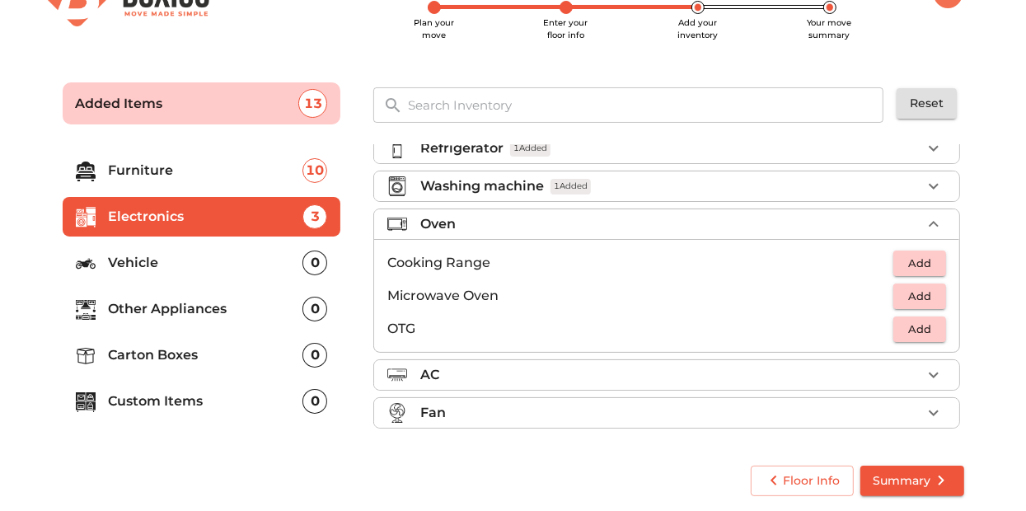
scroll to position [53, 0]
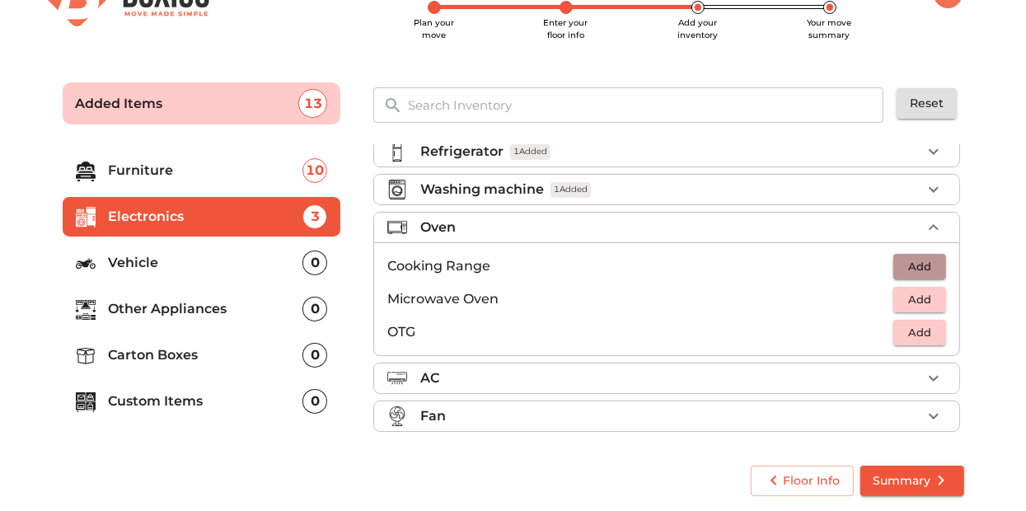
click at [911, 269] on span "Add" at bounding box center [920, 266] width 36 height 19
click at [903, 297] on span "Add" at bounding box center [920, 299] width 36 height 19
click at [734, 377] on div "AC" at bounding box center [670, 378] width 501 height 20
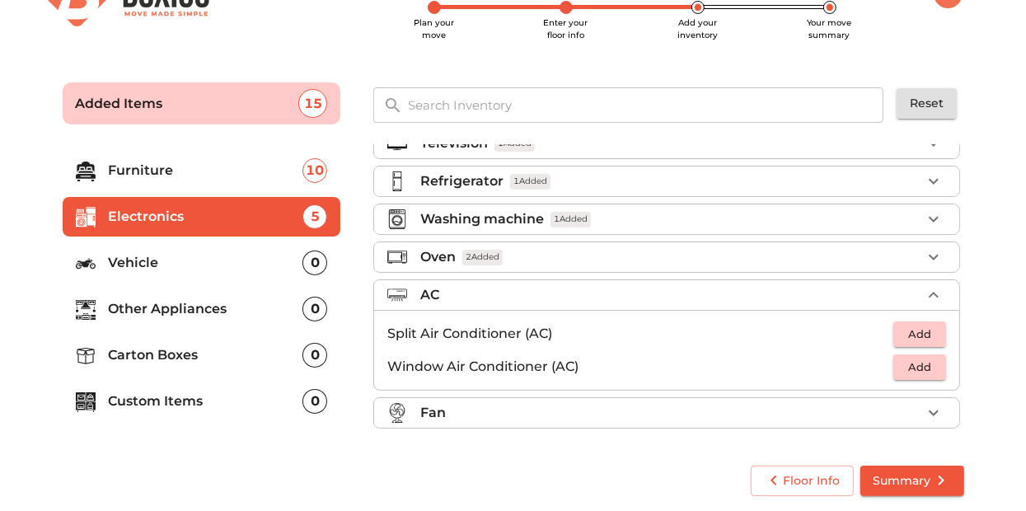
scroll to position [20, 0]
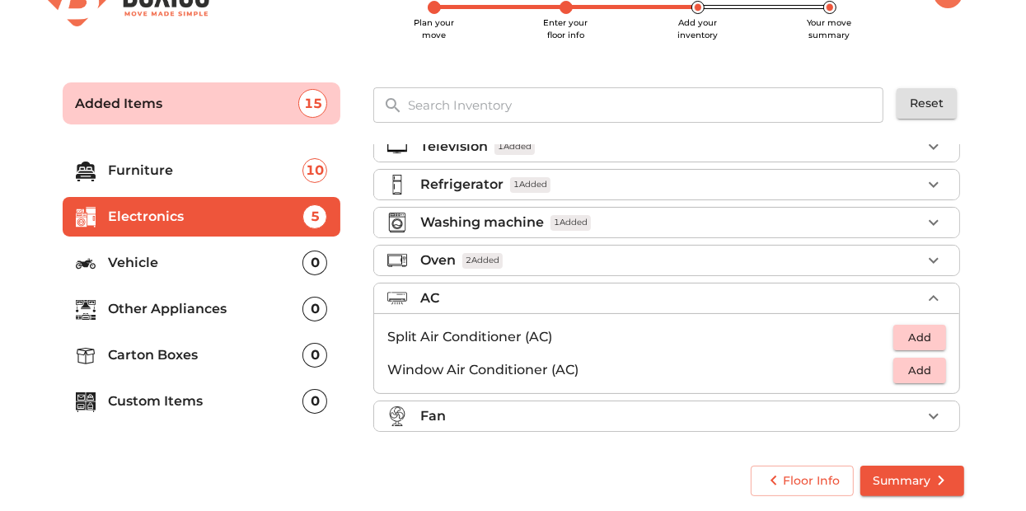
click at [921, 335] on span "Add" at bounding box center [920, 337] width 36 height 19
click at [924, 335] on icon "button" at bounding box center [934, 337] width 20 height 20
click at [877, 426] on li "Fan" at bounding box center [666, 416] width 585 height 30
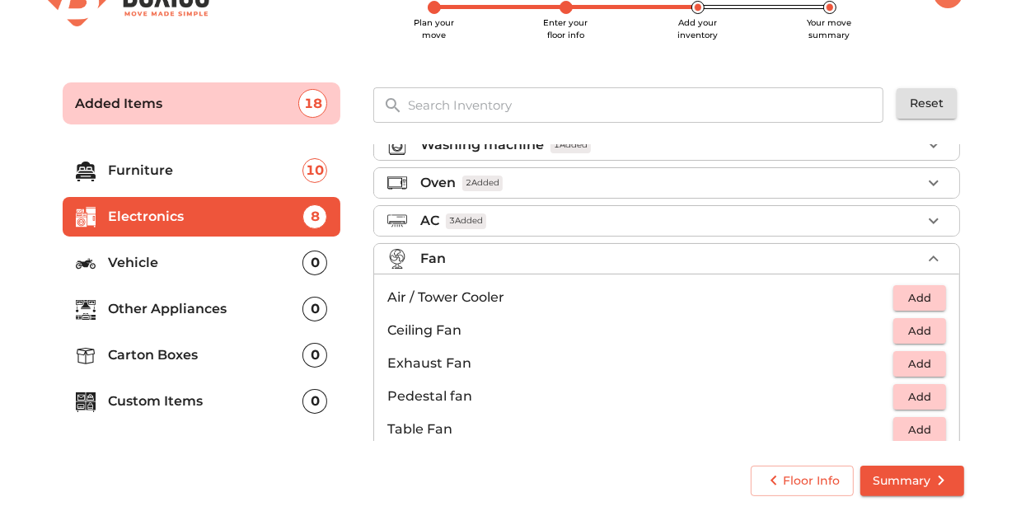
scroll to position [119, 0]
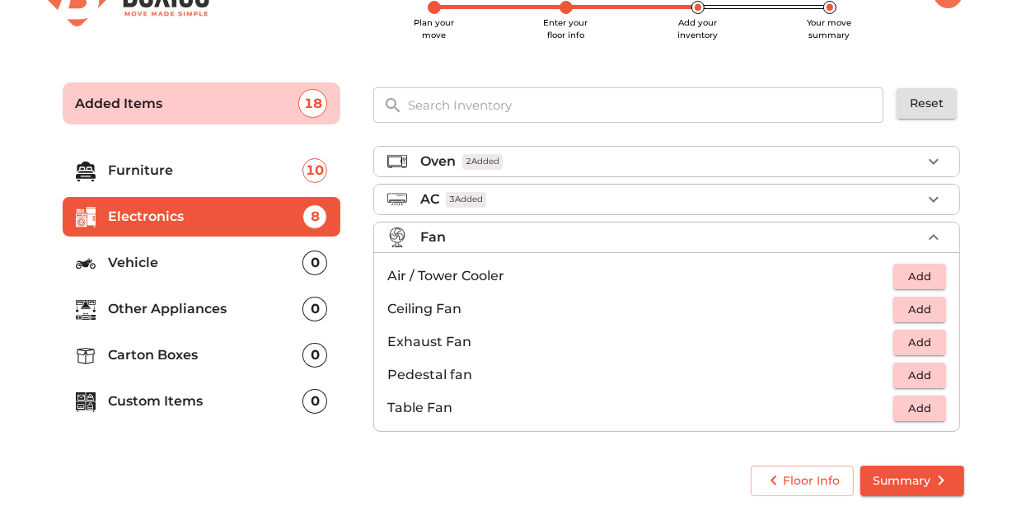
click at [233, 258] on p "Vehicle" at bounding box center [206, 263] width 194 height 20
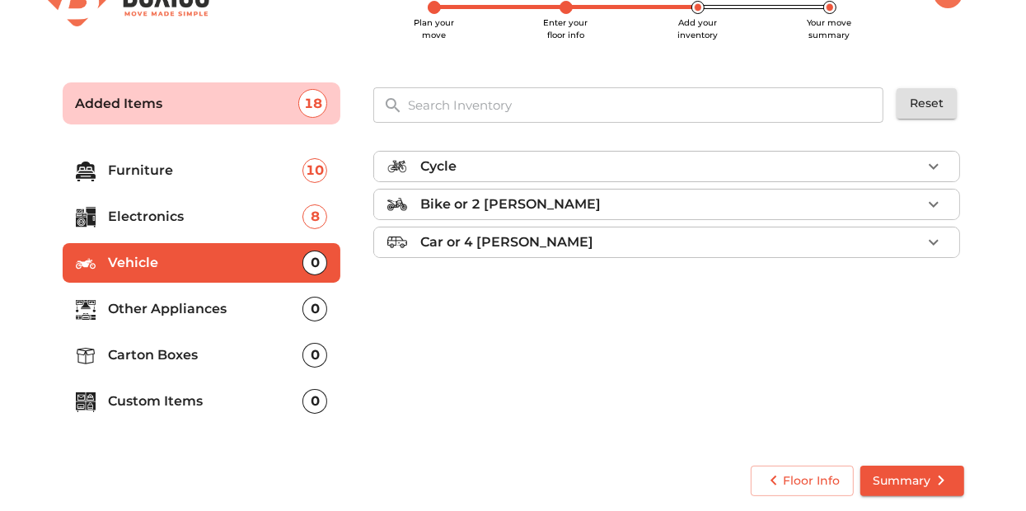
click at [578, 167] on div "Cycle" at bounding box center [670, 167] width 501 height 20
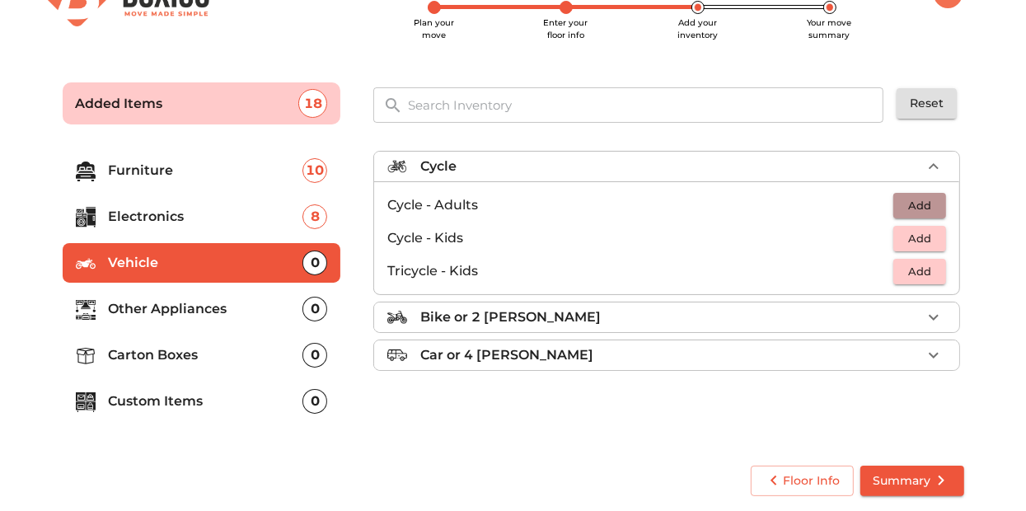
click at [910, 198] on span "Add" at bounding box center [920, 205] width 36 height 19
click at [932, 166] on icon "button" at bounding box center [934, 166] width 10 height 6
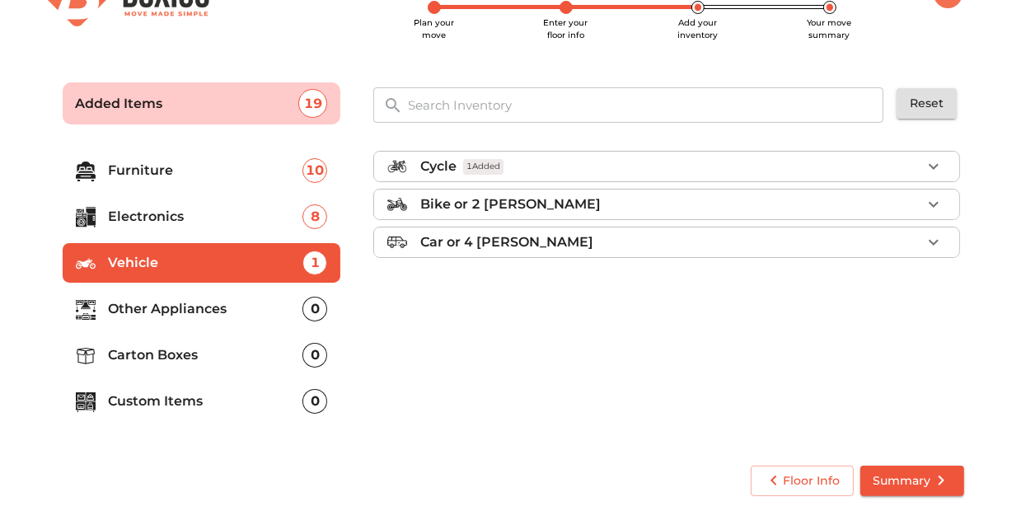
click at [260, 299] on p "Other Appliances" at bounding box center [206, 309] width 194 height 20
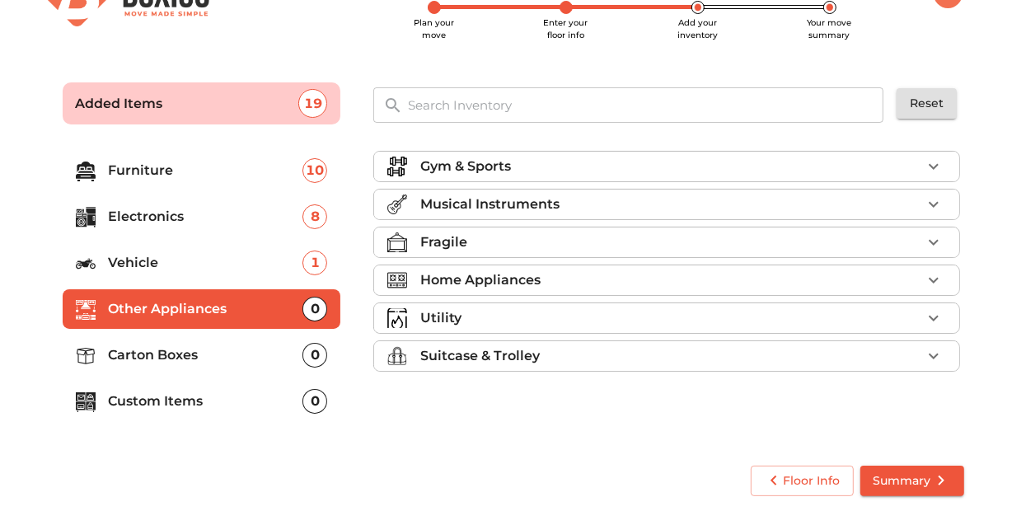
click at [620, 283] on div "Home Appliances" at bounding box center [670, 280] width 501 height 20
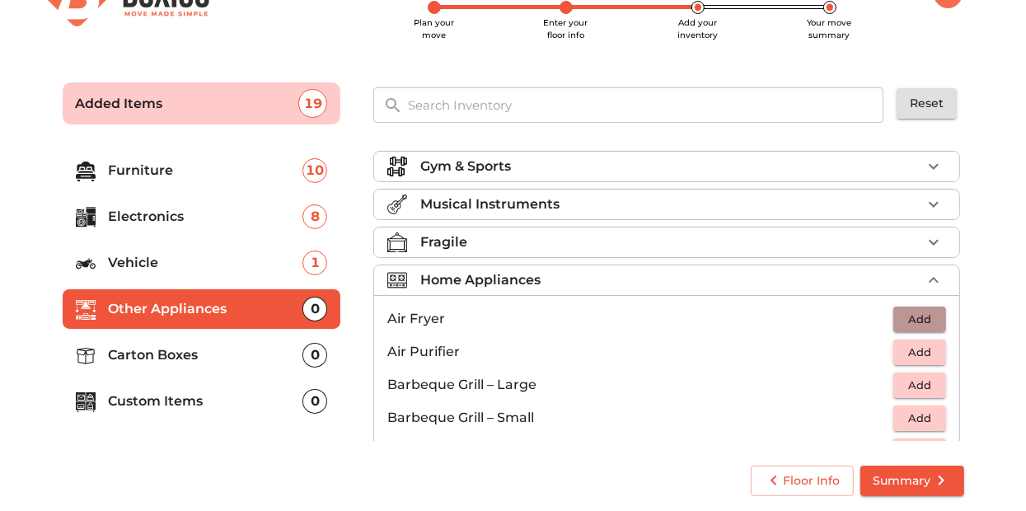
click at [921, 321] on span "Add" at bounding box center [920, 319] width 36 height 19
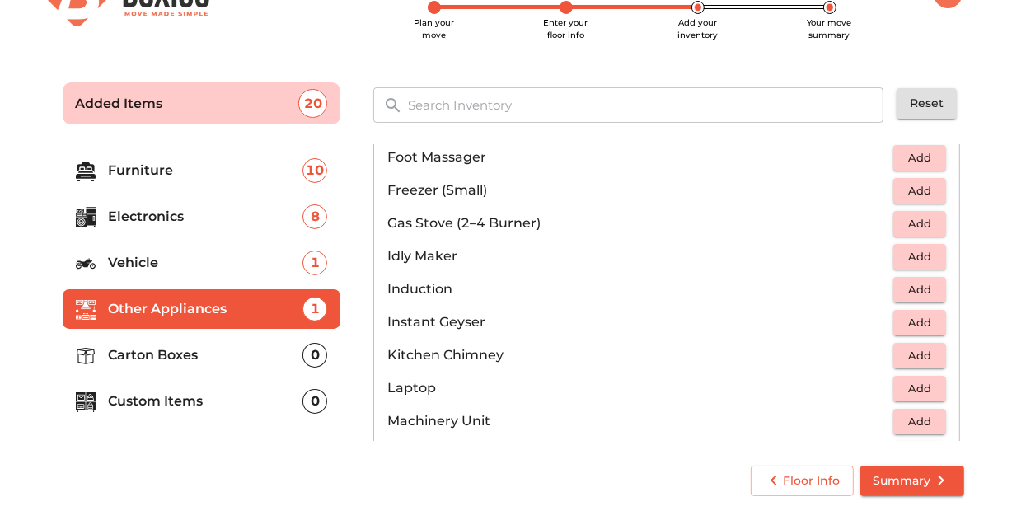
scroll to position [660, 0]
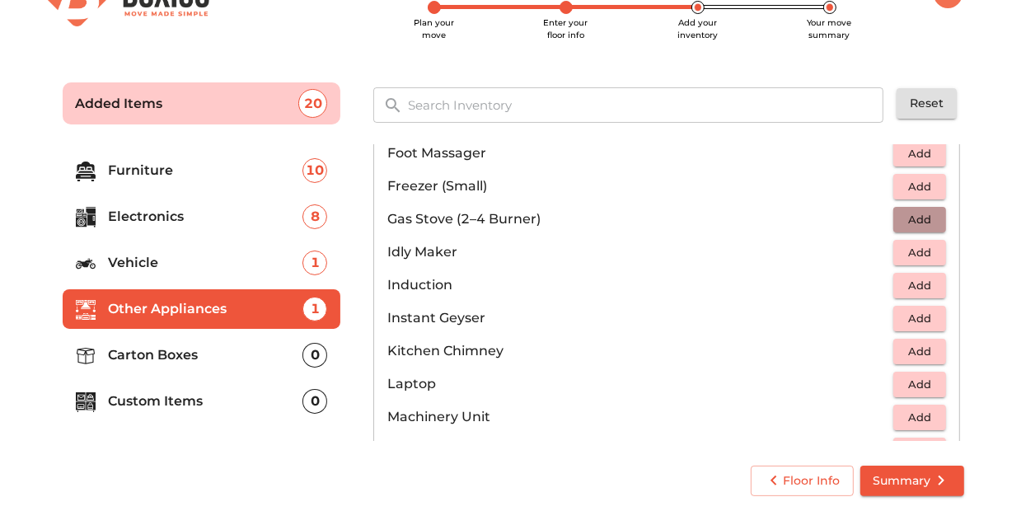
click at [924, 222] on span "Add" at bounding box center [920, 219] width 36 height 19
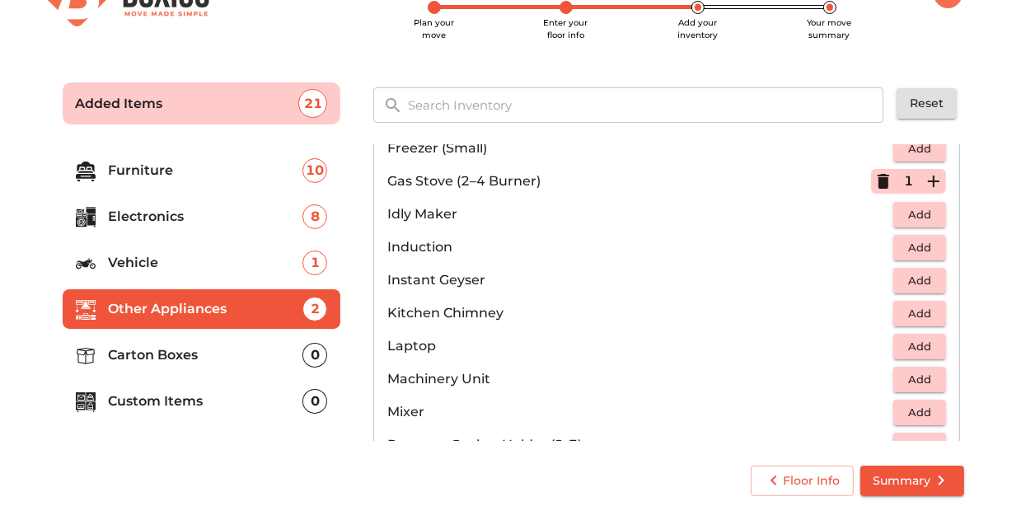
scroll to position [700, 0]
click at [906, 278] on span "Add" at bounding box center [920, 278] width 36 height 19
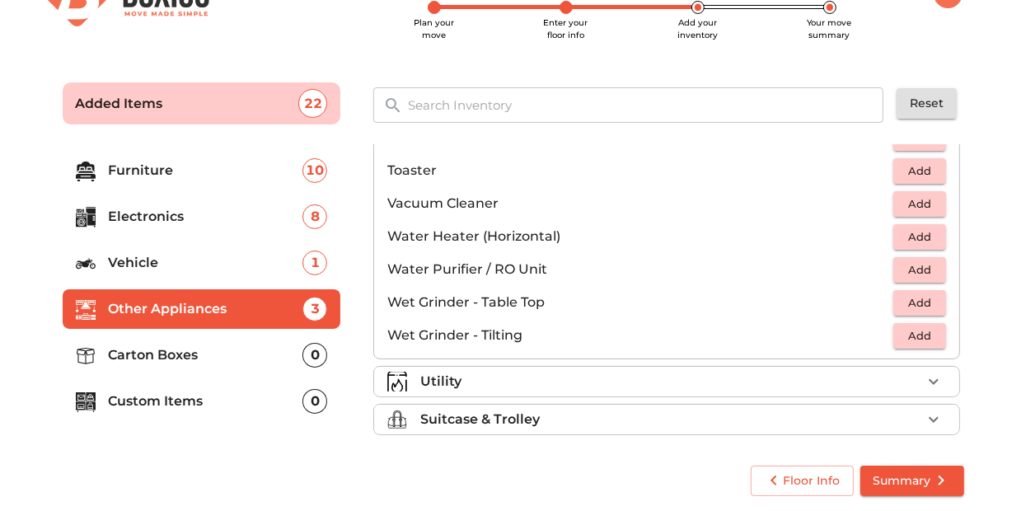
scroll to position [1140, 0]
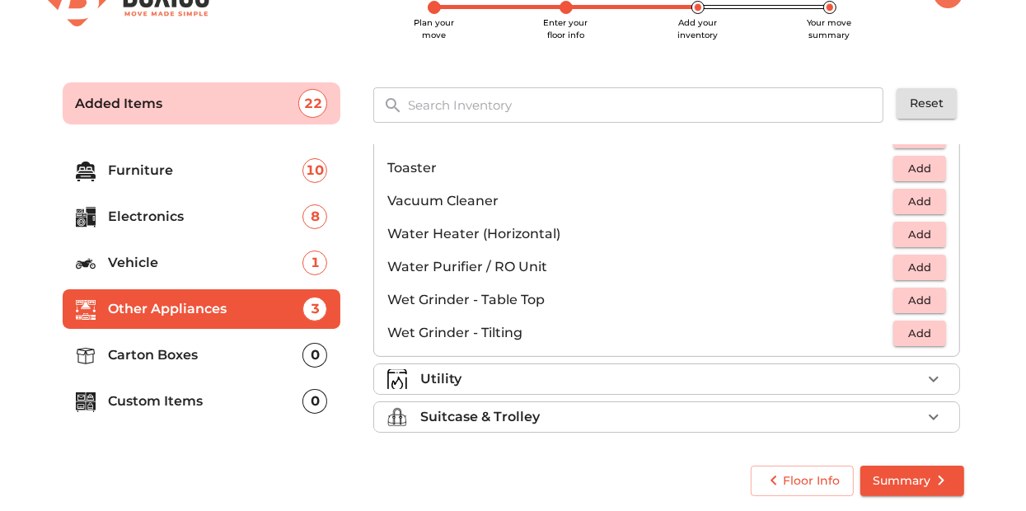
click at [477, 381] on div "Utility" at bounding box center [670, 379] width 501 height 20
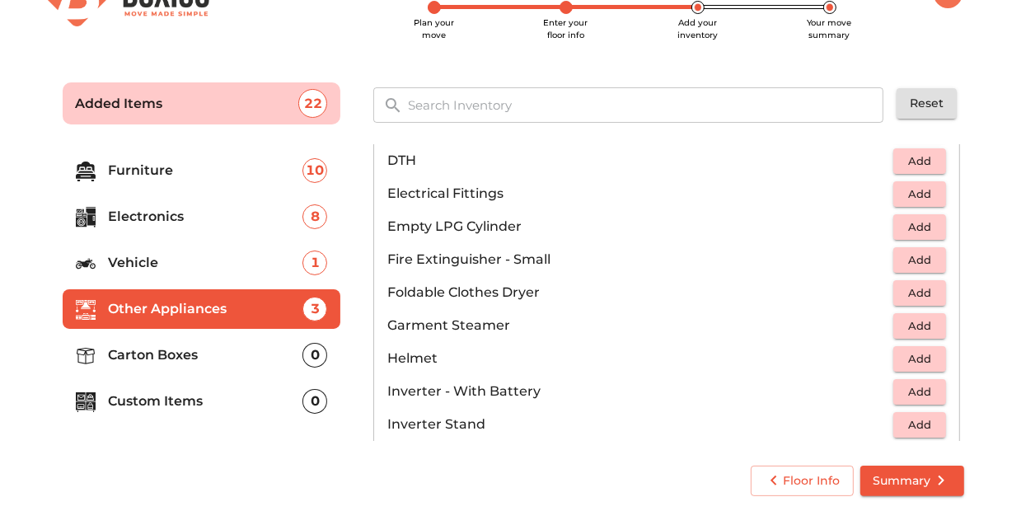
scroll to position [627, 0]
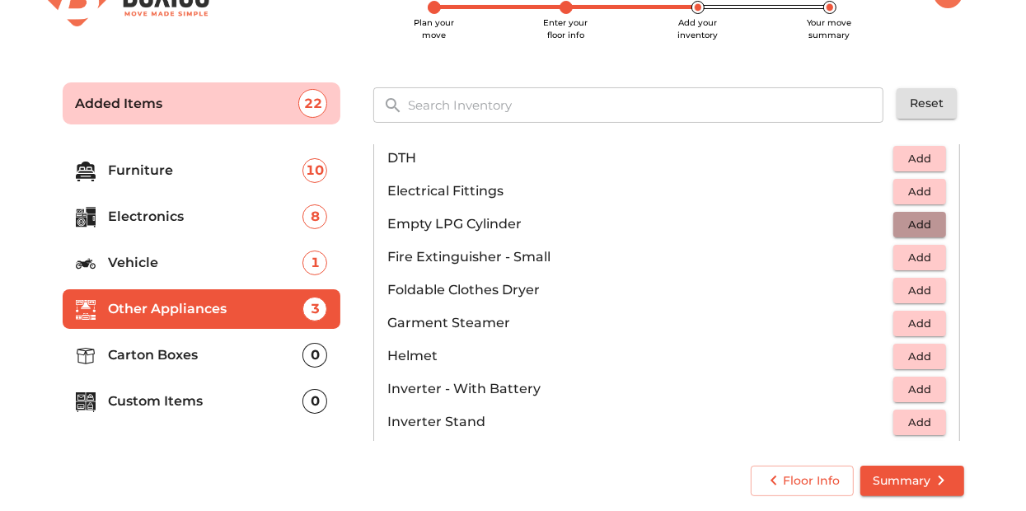
click at [911, 221] on span "Add" at bounding box center [920, 224] width 36 height 19
click at [935, 221] on icon "button" at bounding box center [934, 224] width 20 height 20
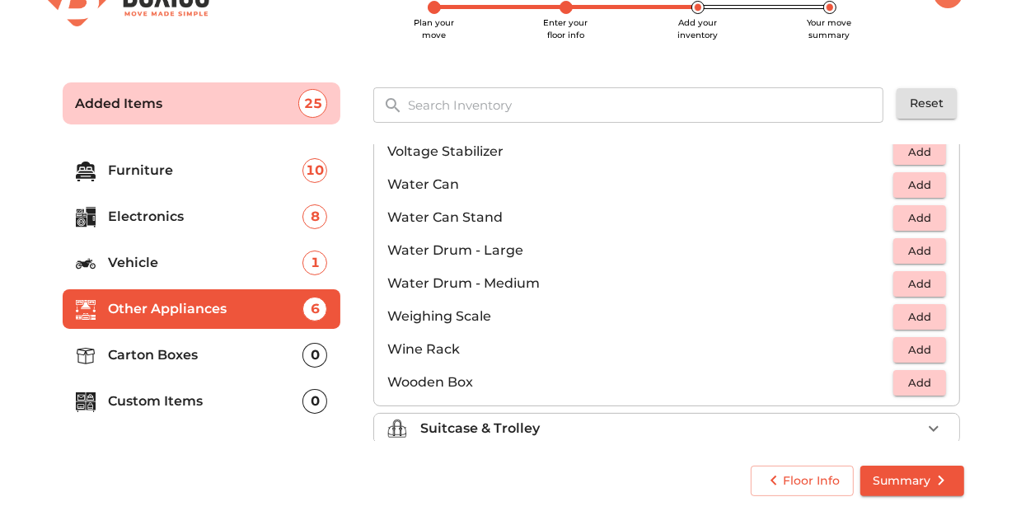
scroll to position [1239, 0]
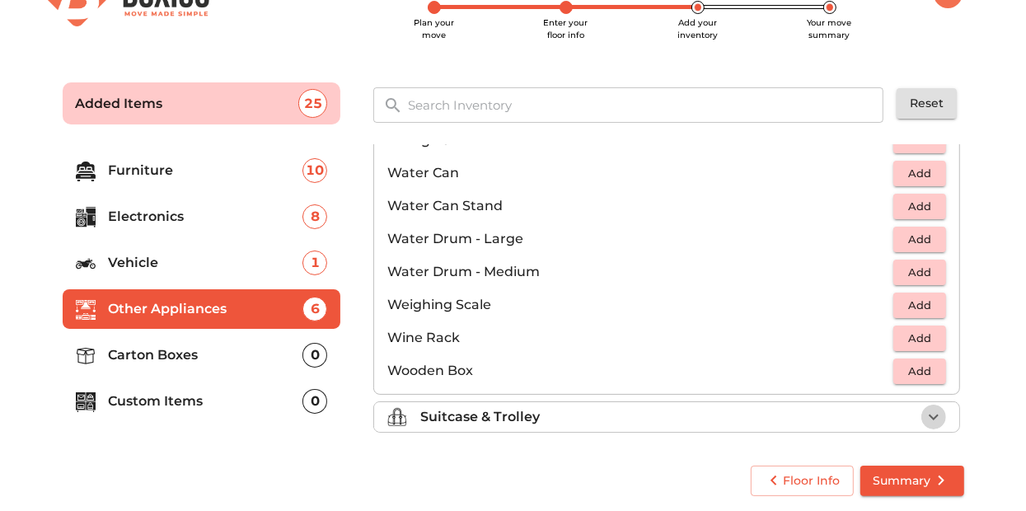
click at [926, 407] on icon "button" at bounding box center [934, 417] width 20 height 20
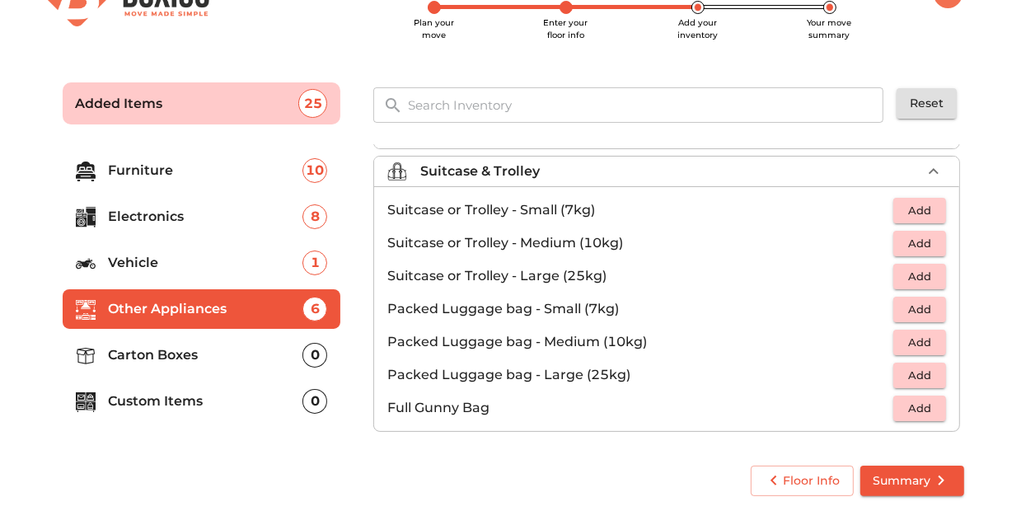
scroll to position [185, 0]
click at [902, 213] on span "Add" at bounding box center [920, 210] width 36 height 19
click at [931, 204] on icon "button" at bounding box center [934, 210] width 20 height 20
click at [925, 480] on span "Summary" at bounding box center [911, 481] width 77 height 21
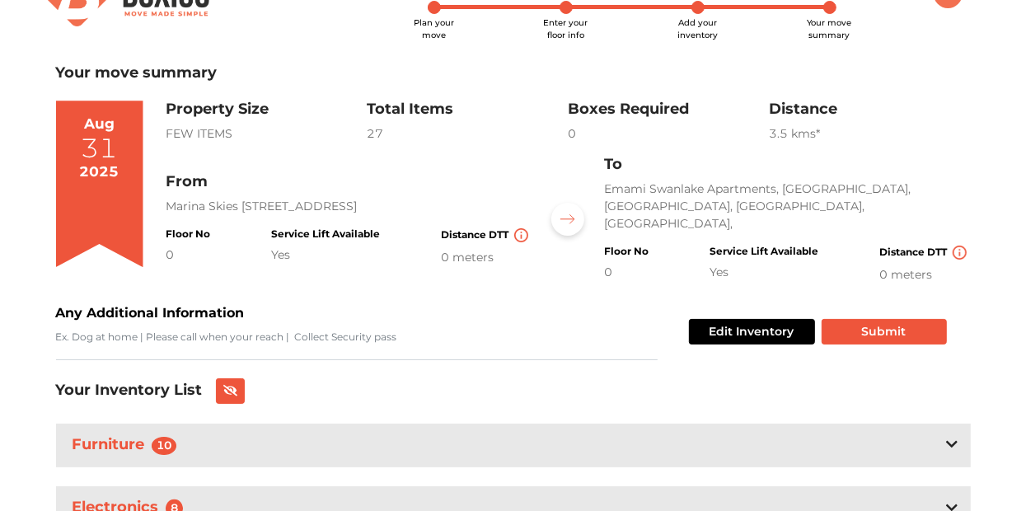
click at [757, 314] on div "Edit Inventory Submit" at bounding box center [814, 331] width 265 height 57
click at [755, 319] on button "Edit Inventory" at bounding box center [752, 332] width 126 height 26
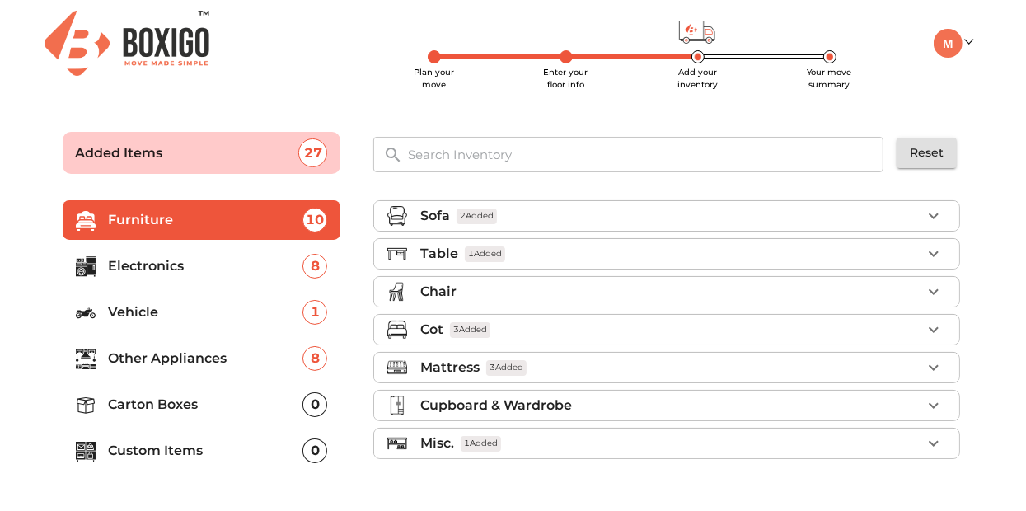
click at [279, 395] on p "Carton Boxes" at bounding box center [206, 405] width 194 height 20
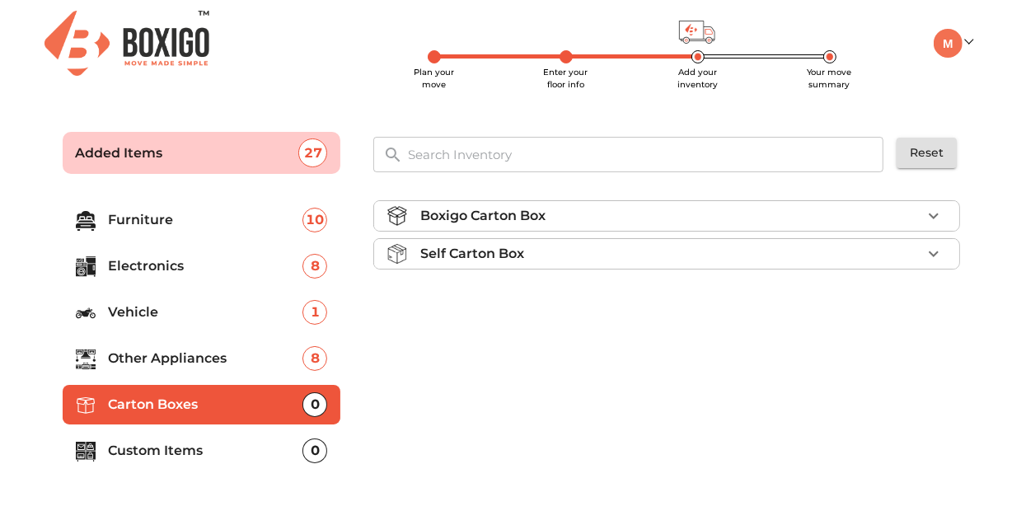
click at [709, 222] on div "Boxigo Carton Box" at bounding box center [670, 216] width 501 height 20
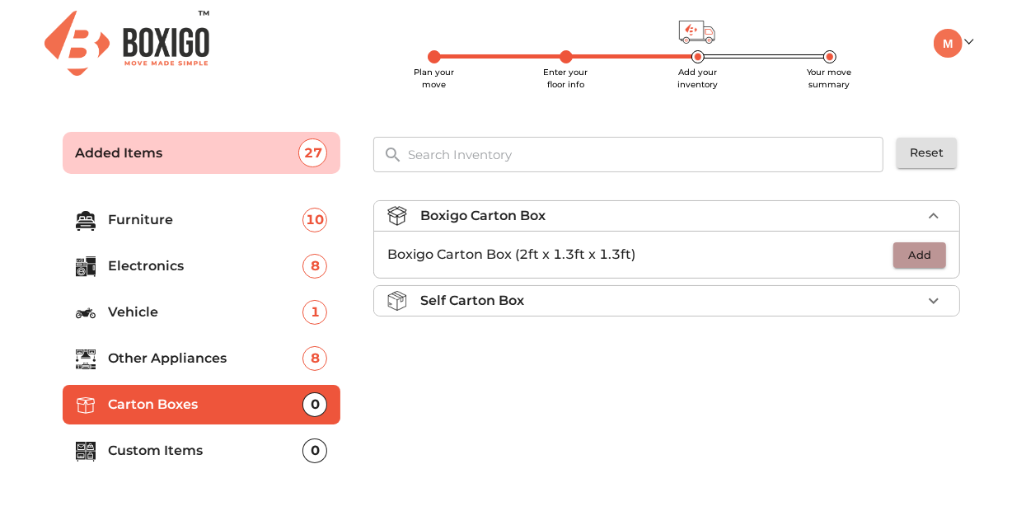
click at [898, 249] on button "Add" at bounding box center [919, 255] width 53 height 26
click at [898, 249] on div "1" at bounding box center [908, 254] width 75 height 25
click at [927, 255] on icon "button" at bounding box center [934, 255] width 20 height 20
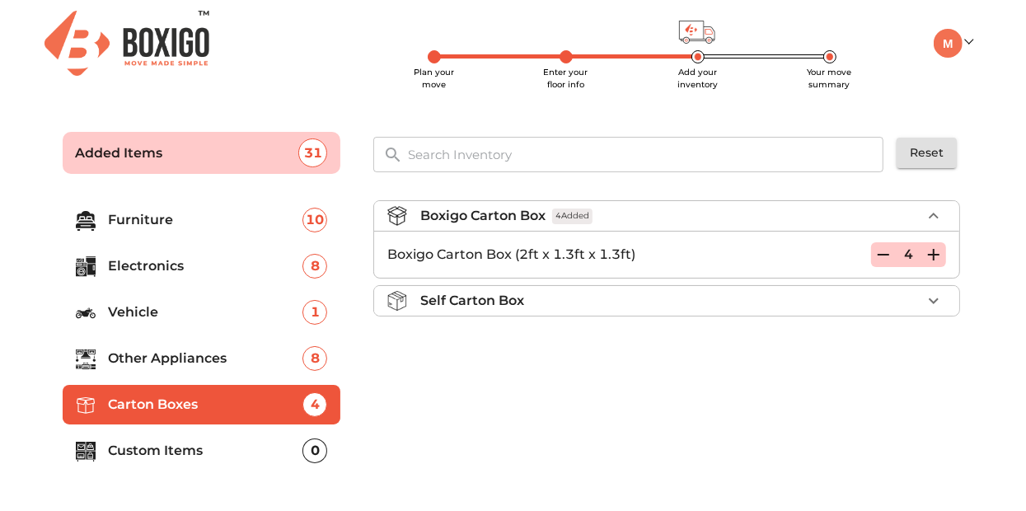
click at [927, 255] on icon "button" at bounding box center [934, 255] width 20 height 20
click at [948, 296] on li "Self Carton Box" at bounding box center [666, 301] width 585 height 30
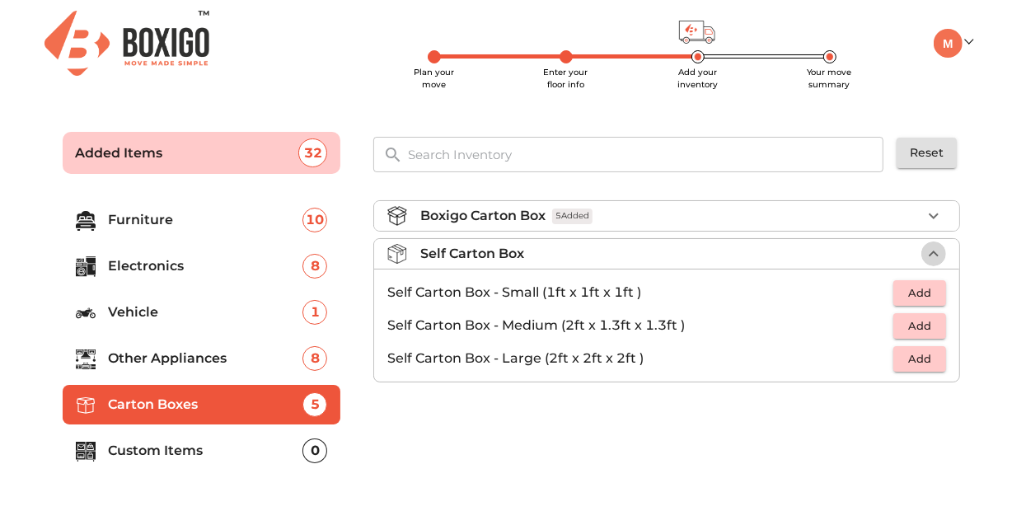
click at [925, 251] on icon "button" at bounding box center [934, 254] width 20 height 20
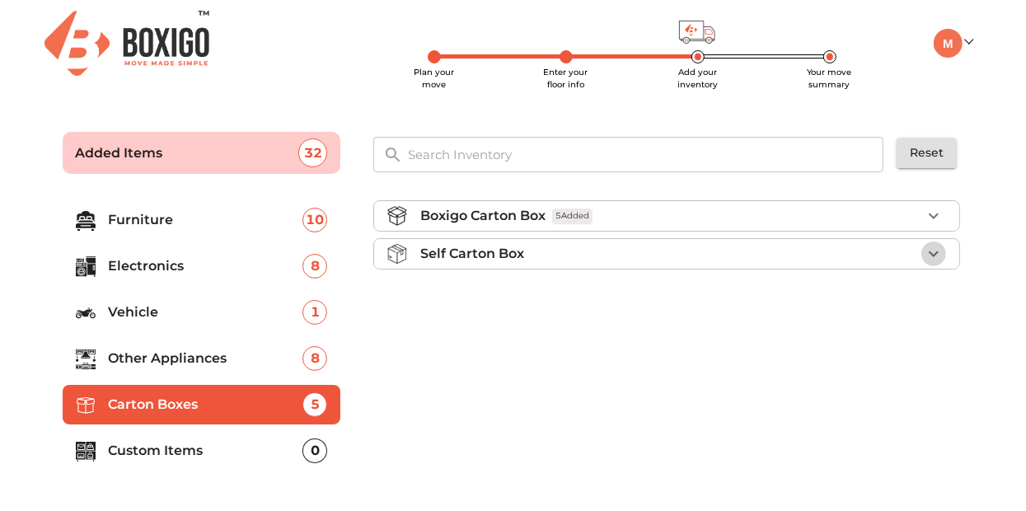
click at [925, 251] on icon "button" at bounding box center [934, 254] width 20 height 20
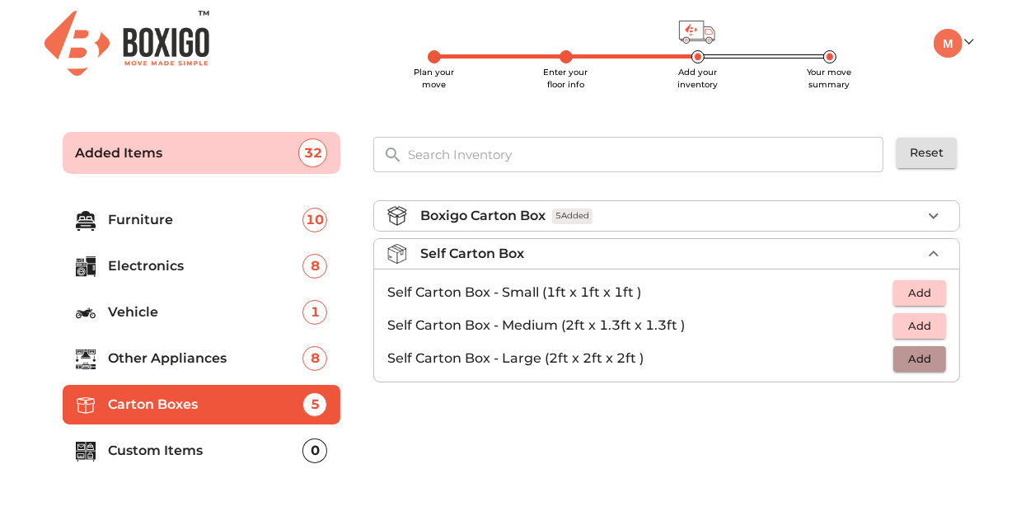
click at [905, 364] on span "Add" at bounding box center [920, 358] width 36 height 19
click at [905, 364] on p "1" at bounding box center [908, 359] width 9 height 20
click at [945, 357] on button "button" at bounding box center [933, 358] width 25 height 25
click at [936, 331] on span "Add" at bounding box center [920, 325] width 36 height 19
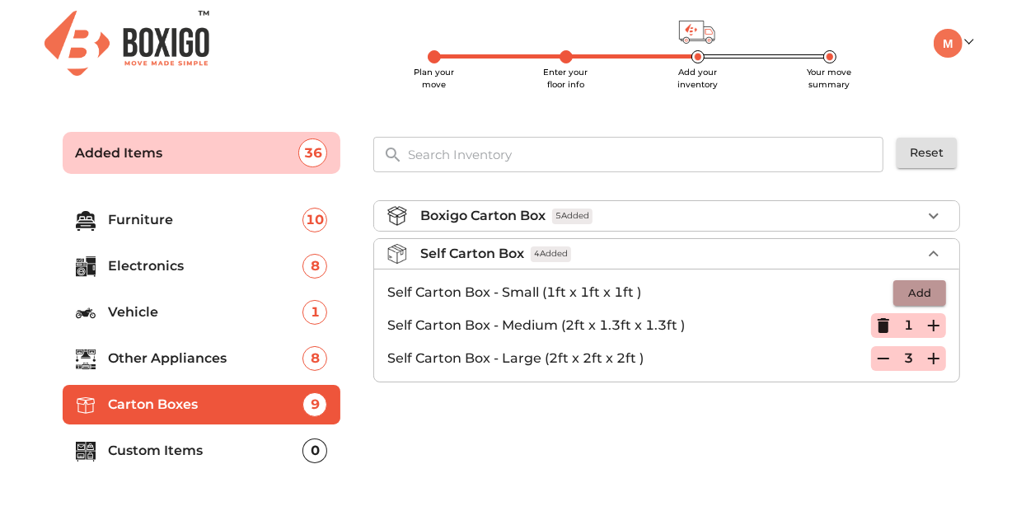
click at [931, 296] on span "Add" at bounding box center [920, 292] width 36 height 19
click at [927, 217] on icon "button" at bounding box center [934, 216] width 20 height 20
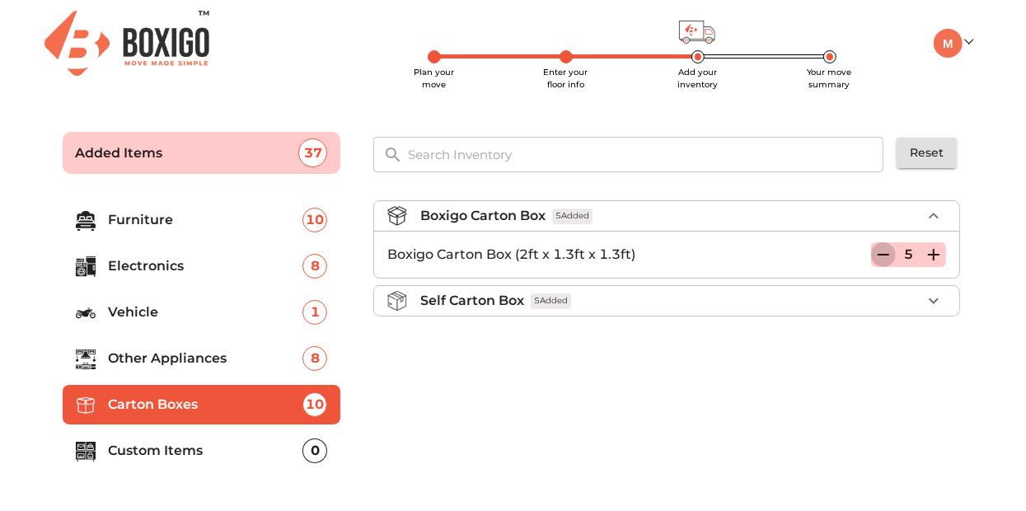
click at [886, 251] on icon "button" at bounding box center [883, 255] width 20 height 20
click at [909, 333] on div "Boxigo Carton Box 2 Added Boxigo Carton Box (2ft x 1.3ft x 1.3ft) 2 Self Carton…" at bounding box center [668, 261] width 603 height 149
click at [913, 303] on div "Self Carton Box 5 Added" at bounding box center [670, 301] width 501 height 20
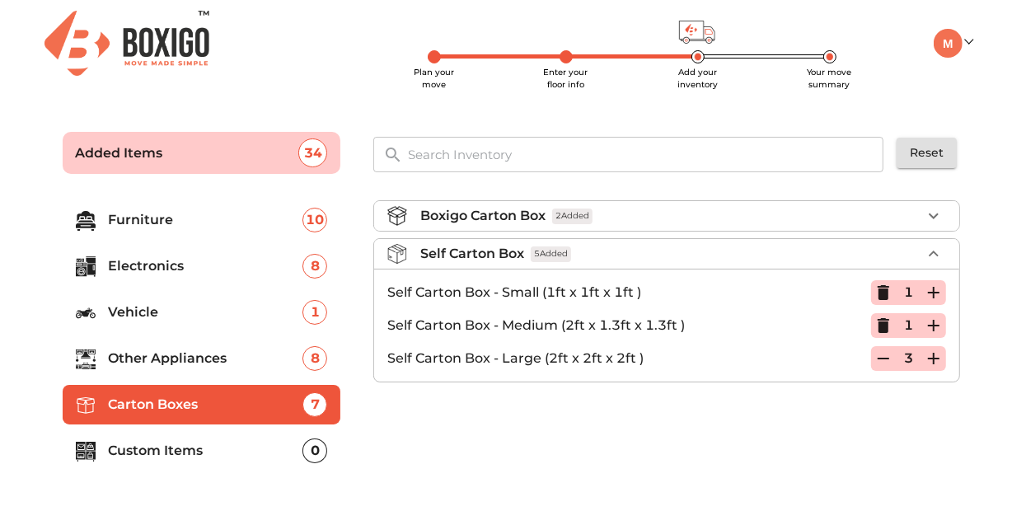
click at [841, 415] on div "Boxigo Carton Box 2 Added Self Carton Box 5 Added Self Carton Box - Small (1ft …" at bounding box center [668, 342] width 603 height 311
click at [514, 391] on ul "Boxigo Carton Box 2 Added Self Carton Box 5 Added Self Carton Box - Small (1ft …" at bounding box center [666, 295] width 587 height 202
click at [249, 441] on p "Custom Items" at bounding box center [206, 451] width 194 height 20
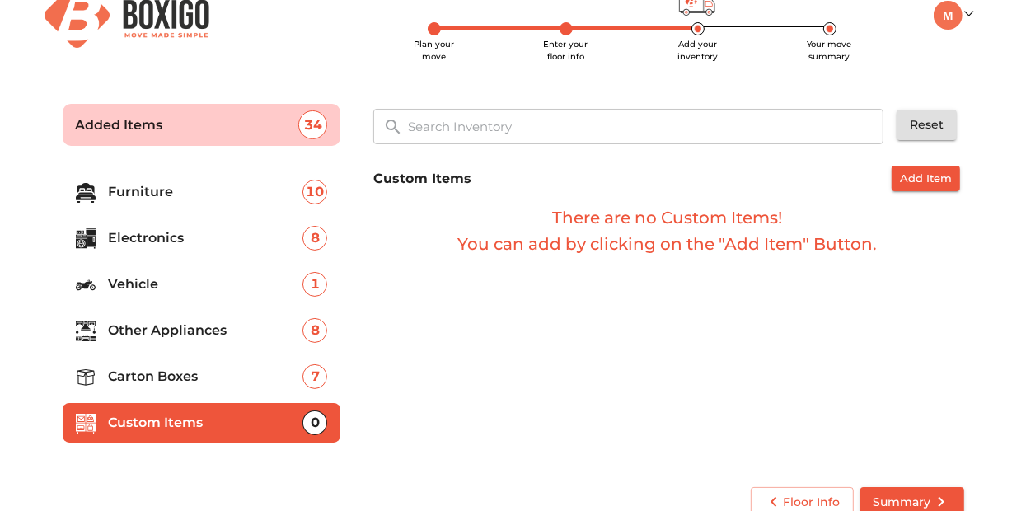
scroll to position [49, 0]
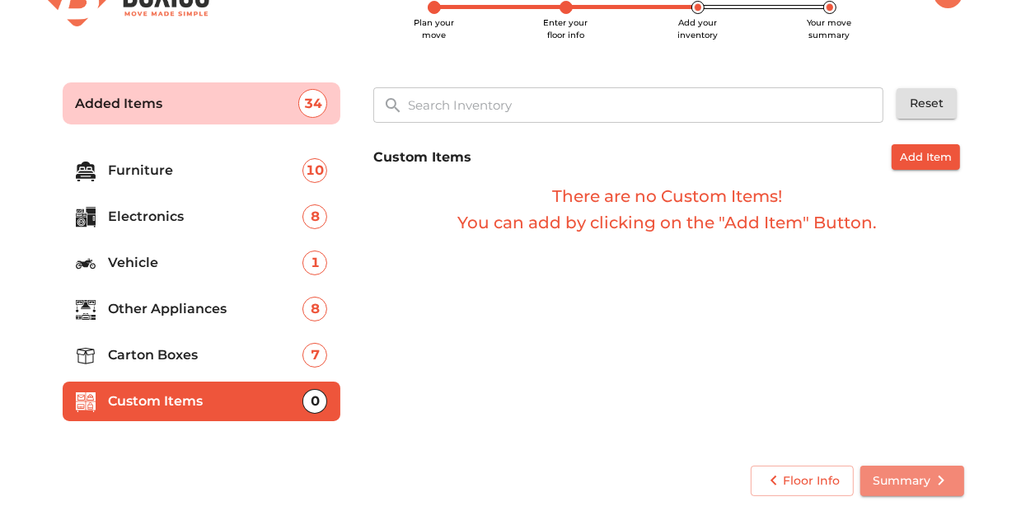
click at [860, 474] on button "Summary" at bounding box center [912, 481] width 104 height 30
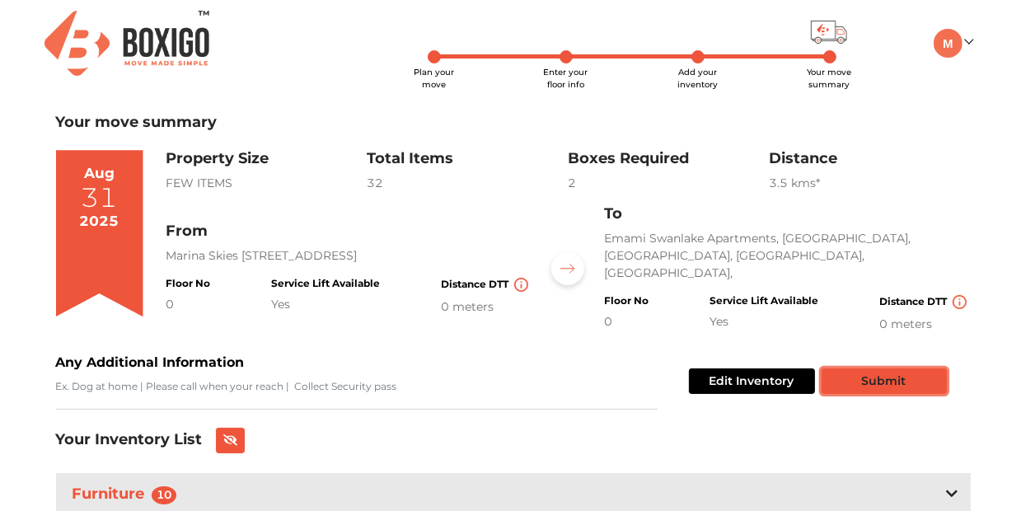
click at [887, 370] on button "Submit" at bounding box center [884, 381] width 125 height 26
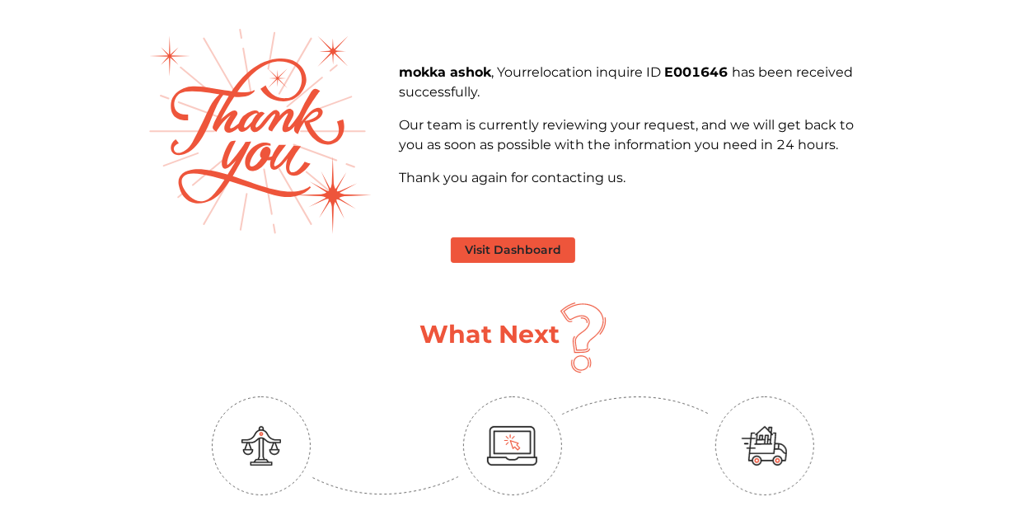
scroll to position [77, 0]
click at [544, 241] on button "Visit Dashboard" at bounding box center [513, 250] width 124 height 26
